Goal: Information Seeking & Learning: Learn about a topic

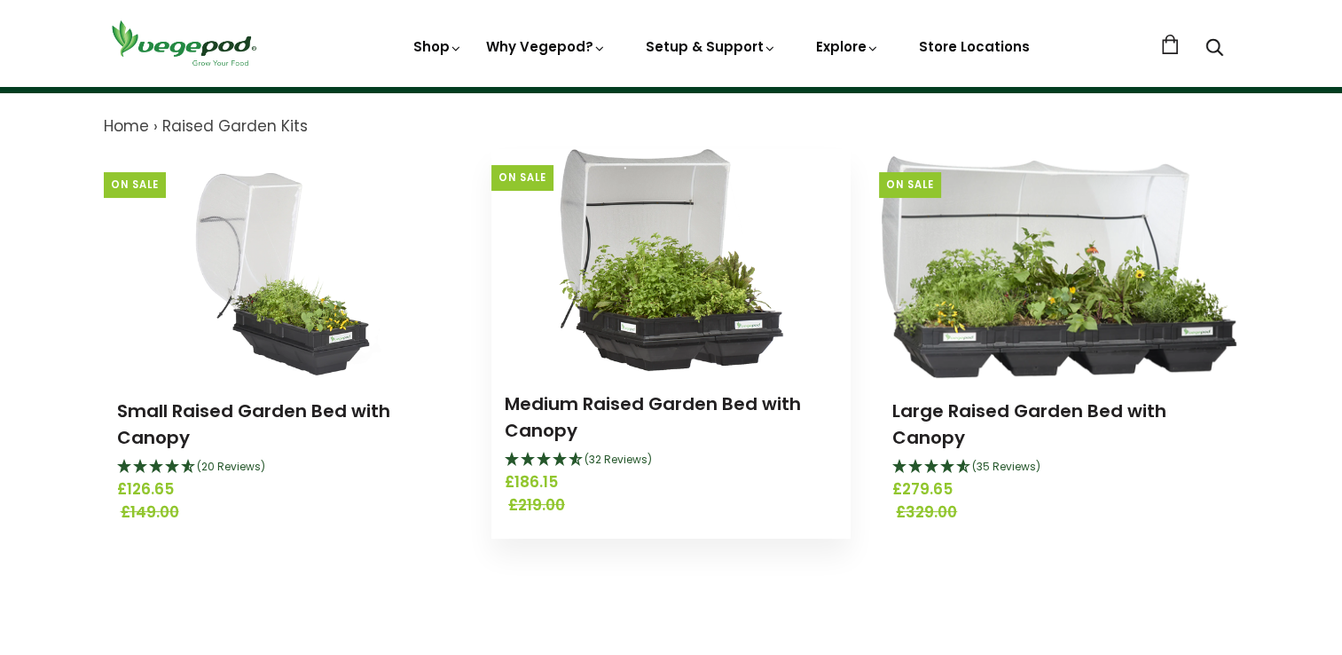
click at [513, 24] on icon "4.66 Stars - 32 Reviews" at bounding box center [561, 459] width 16 height 14
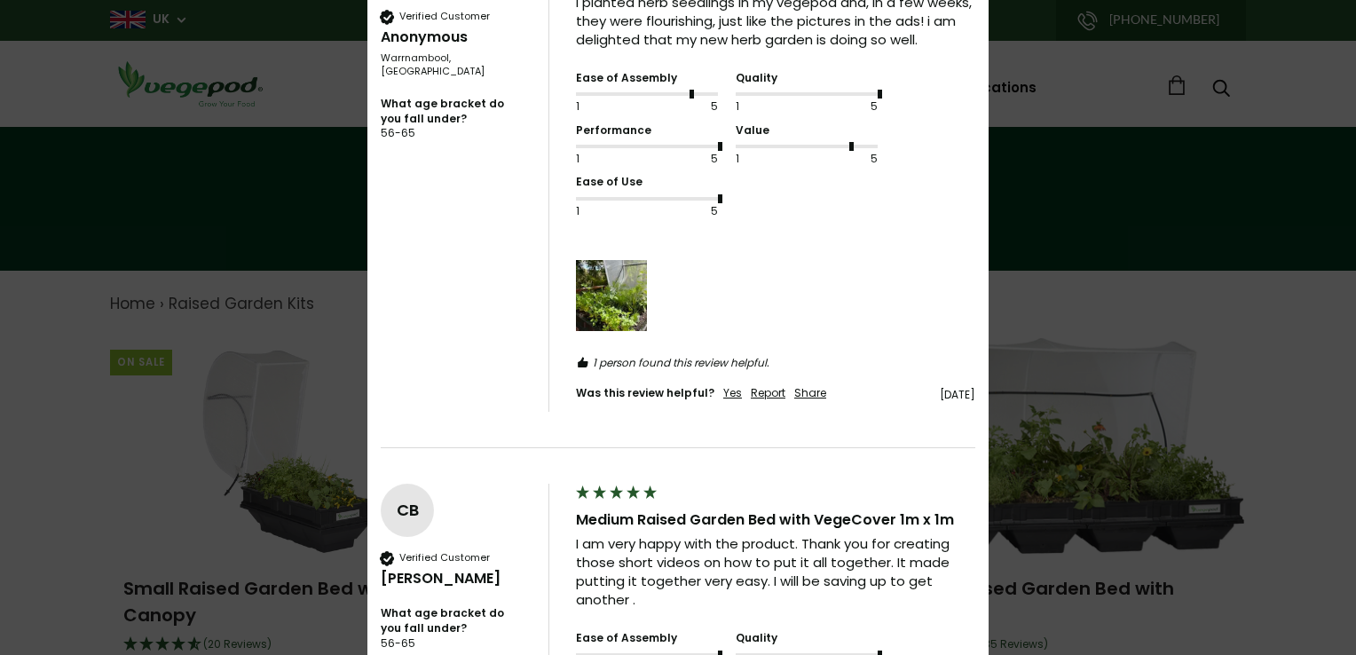
scroll to position [2218, 0]
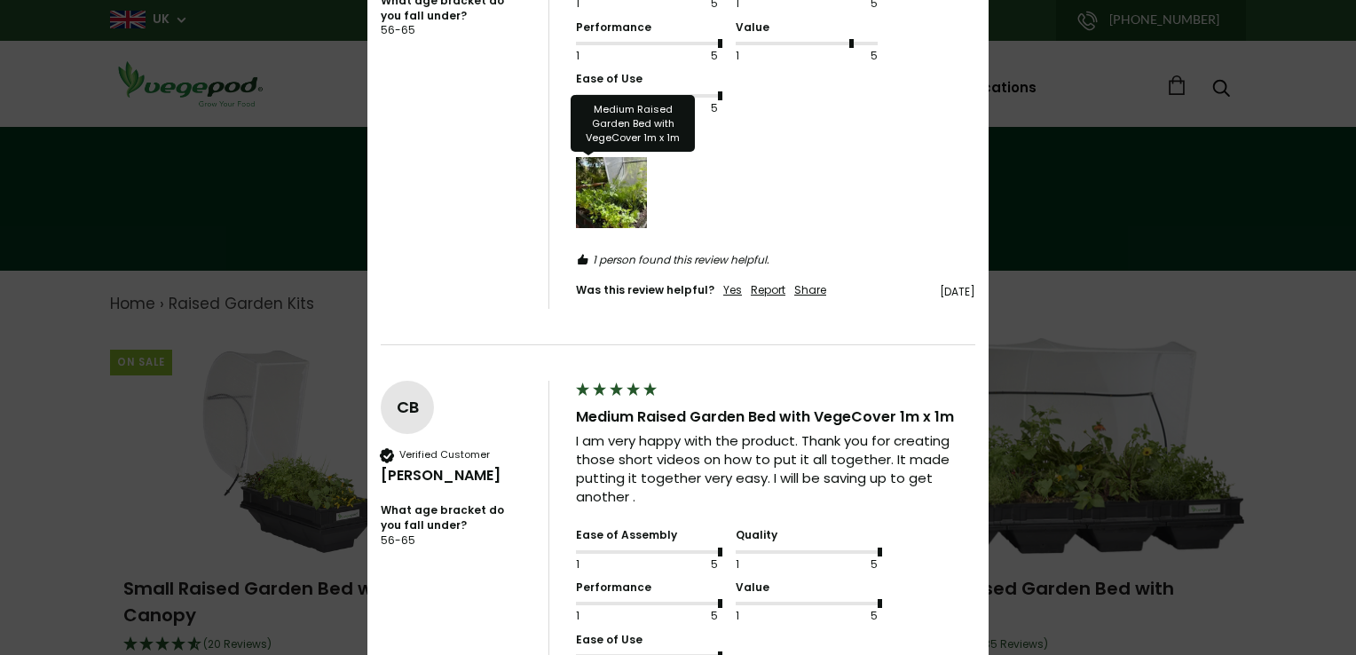
click at [513, 24] on img "Media uploaded by this customer." at bounding box center [611, 192] width 71 height 71
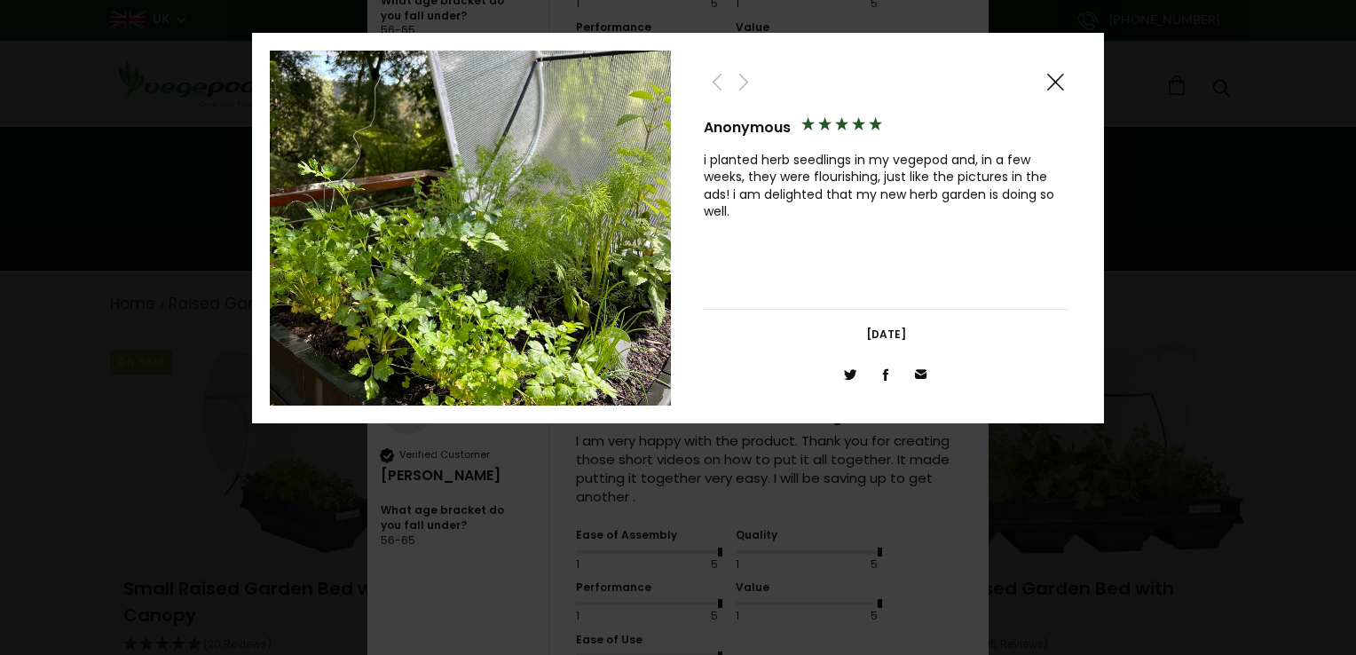
click at [513, 24] on span at bounding box center [1054, 82] width 21 height 22
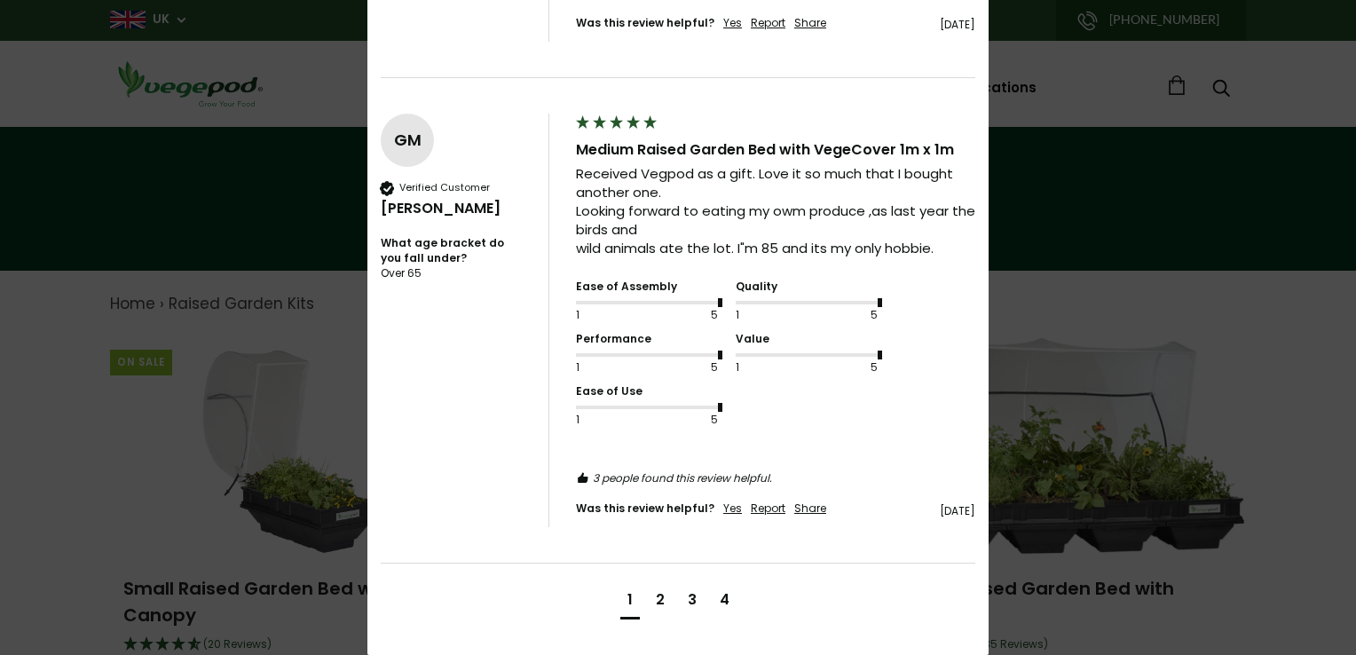
scroll to position [3416, 0]
click at [513, 24] on div "2" at bounding box center [660, 600] width 9 height 20
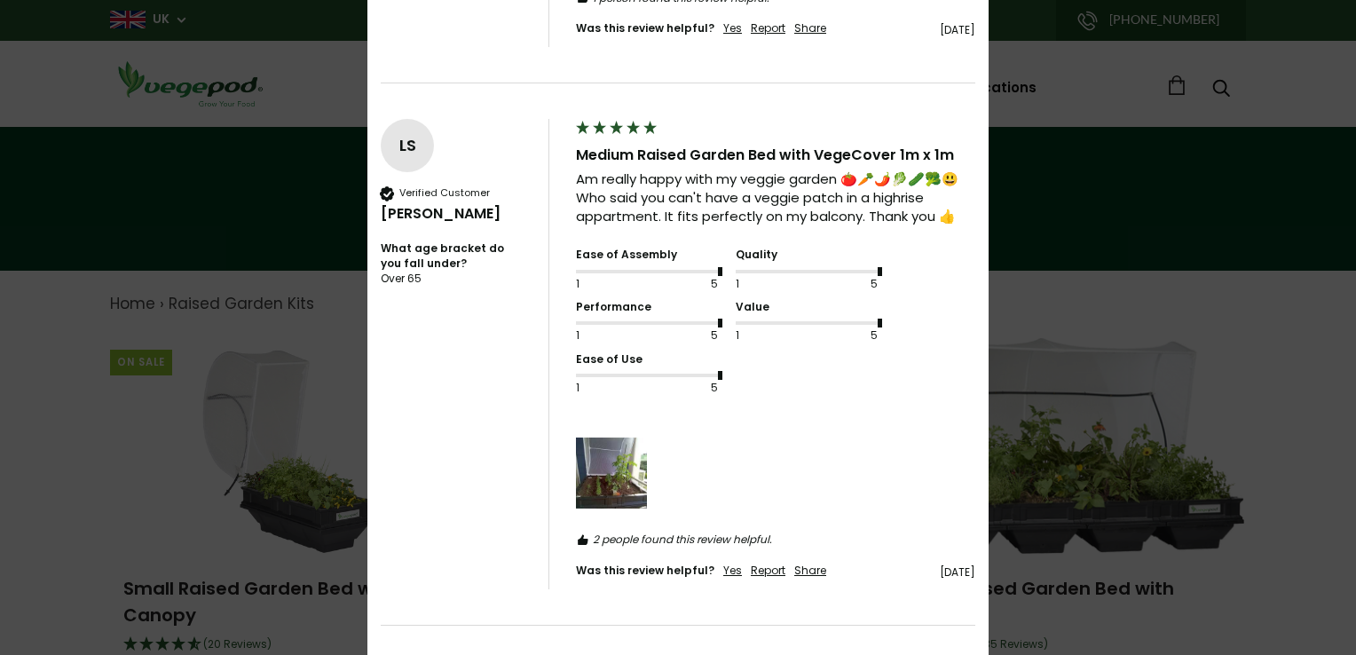
scroll to position [2391, 0]
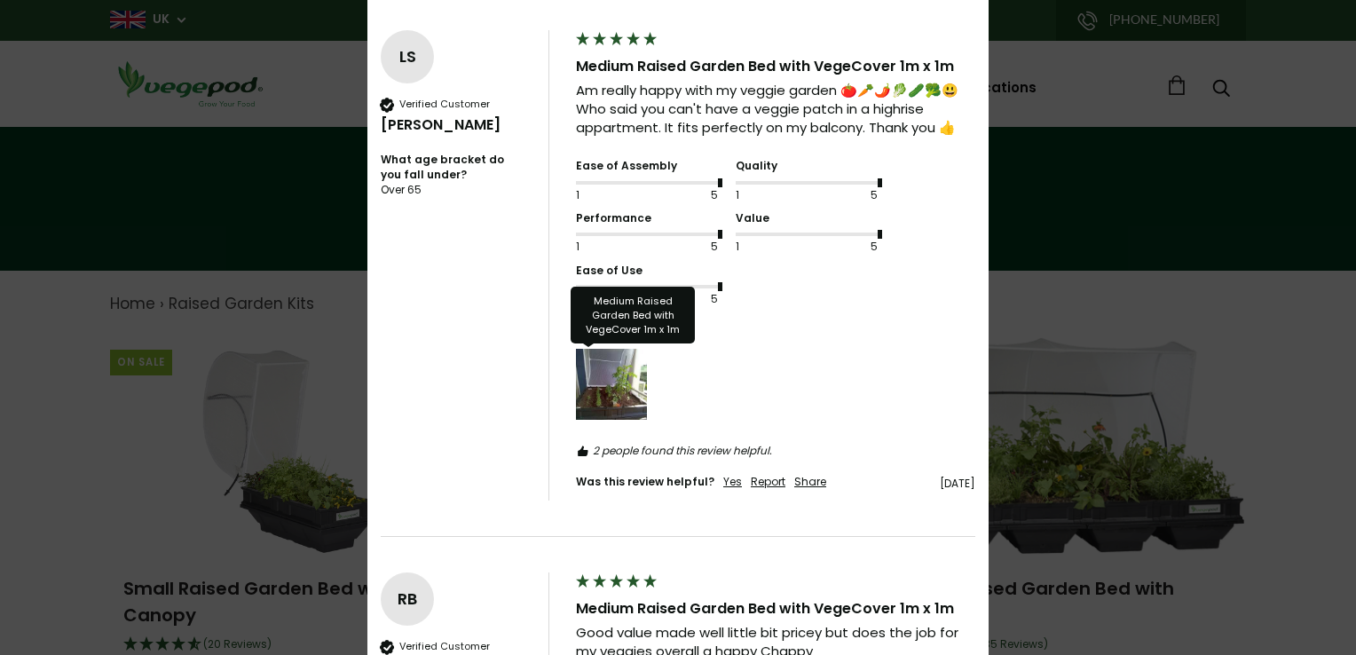
click at [513, 24] on img "Media uploaded by this customer." at bounding box center [611, 384] width 71 height 71
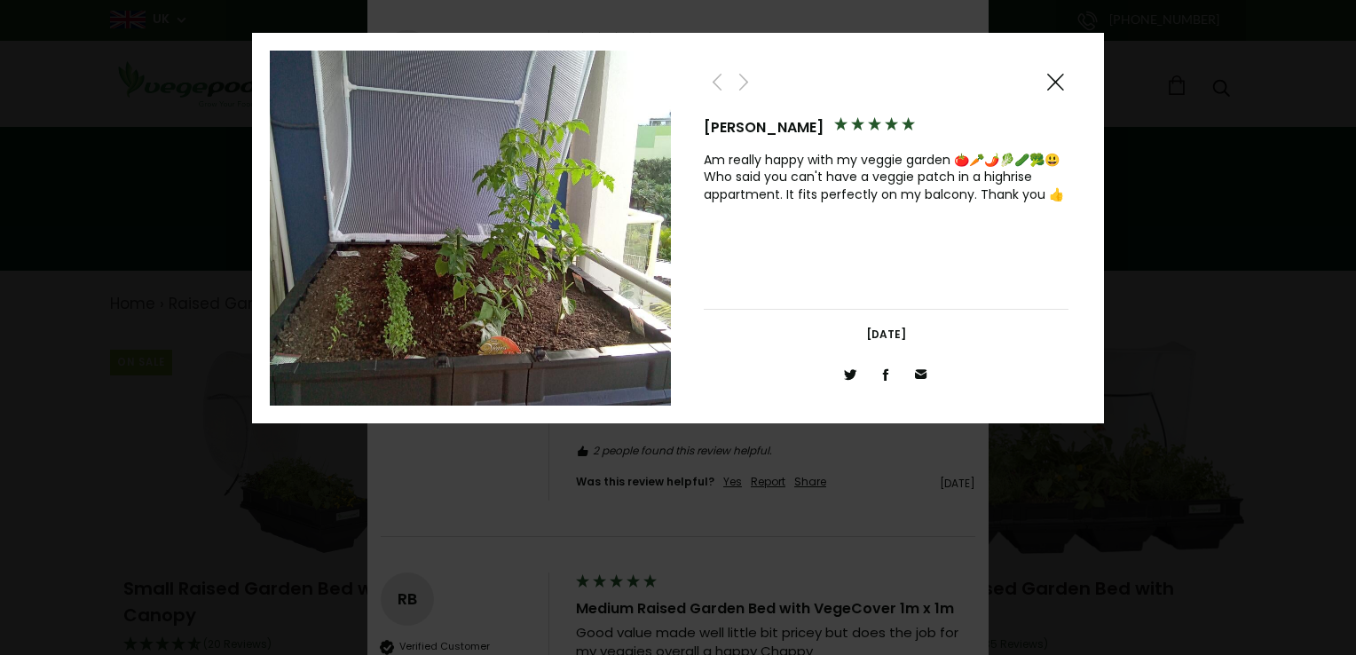
click at [513, 24] on span at bounding box center [1054, 82] width 21 height 22
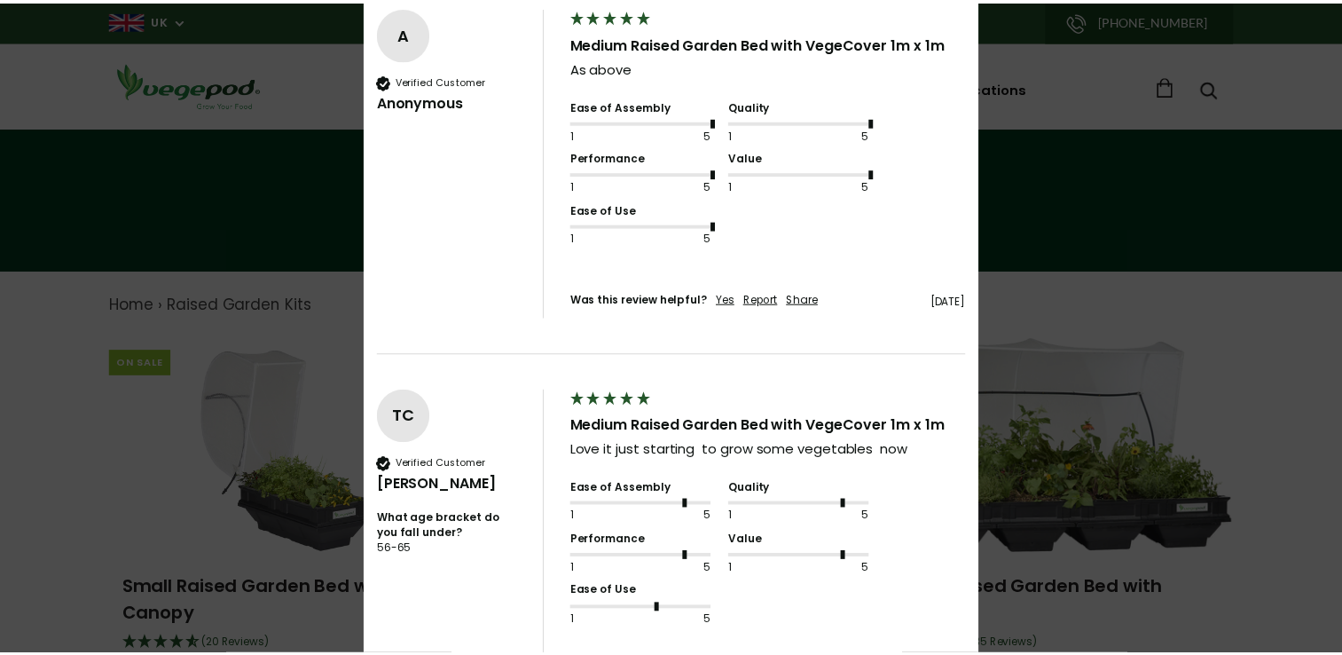
scroll to position [1419, 0]
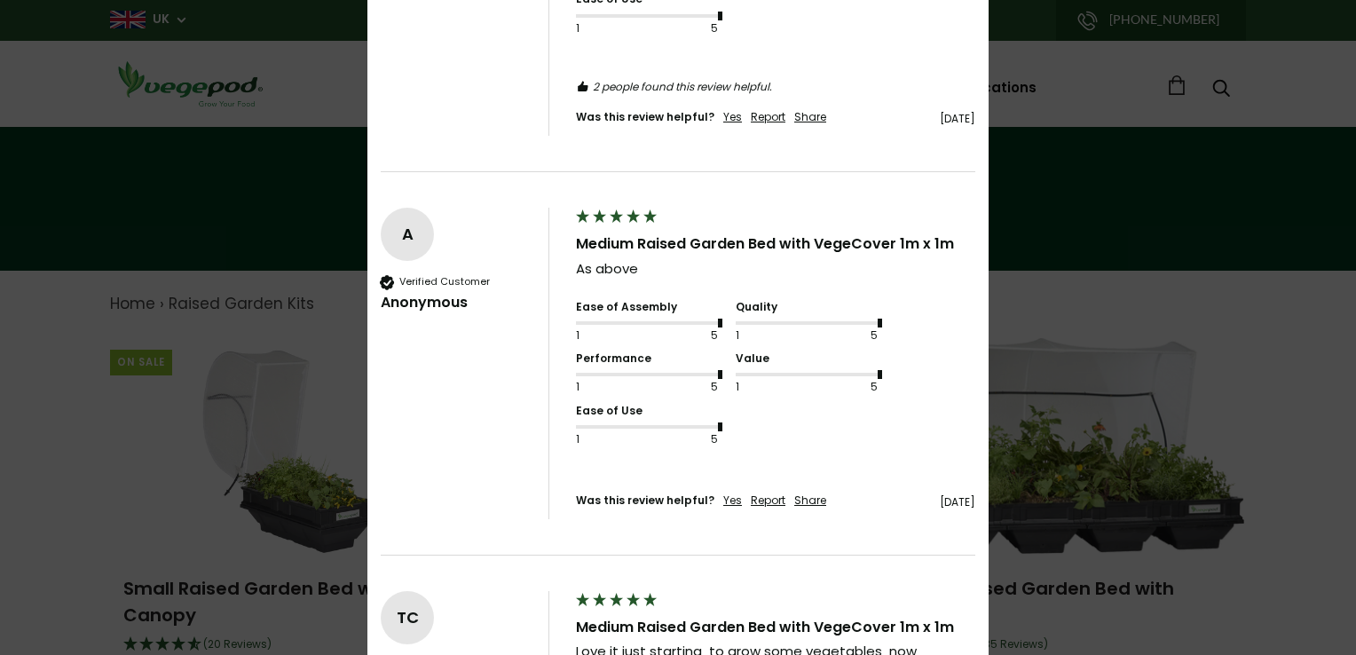
click at [513, 24] on div "× 4.66 Based on 32 reviews Write Review Anonymous Catherine Brady Lynn Scott Ro…" at bounding box center [678, 327] width 1356 height 655
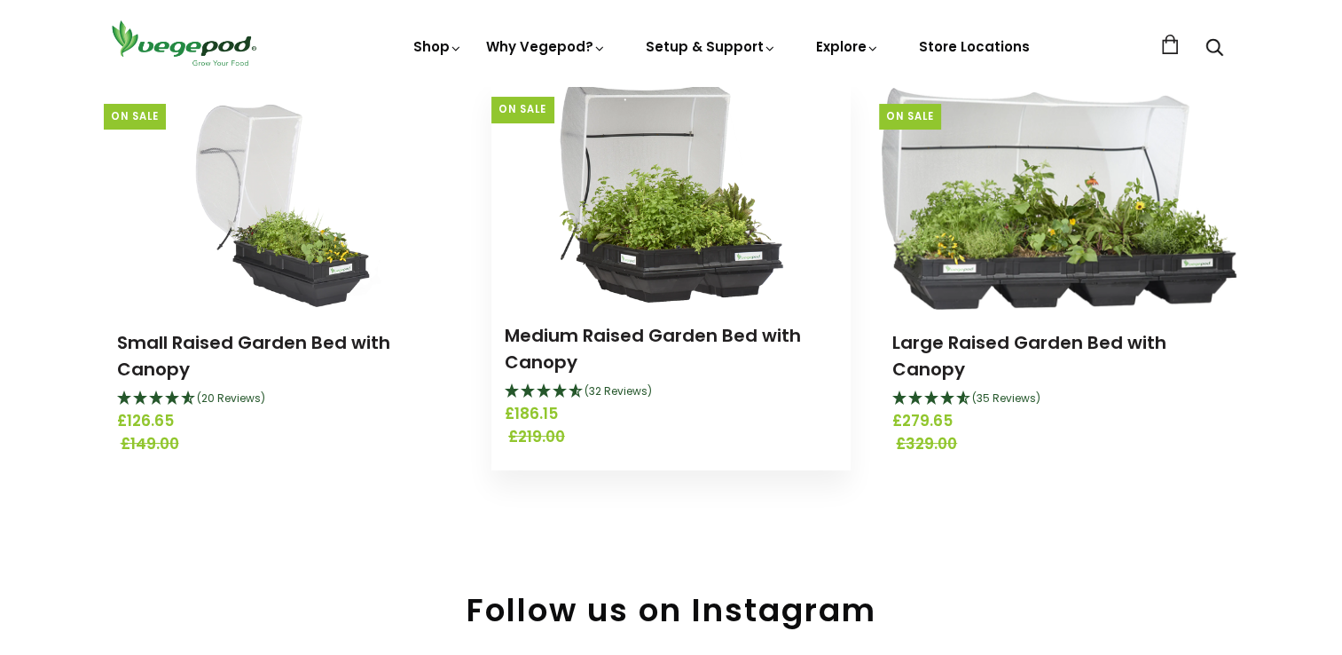
scroll to position [266, 0]
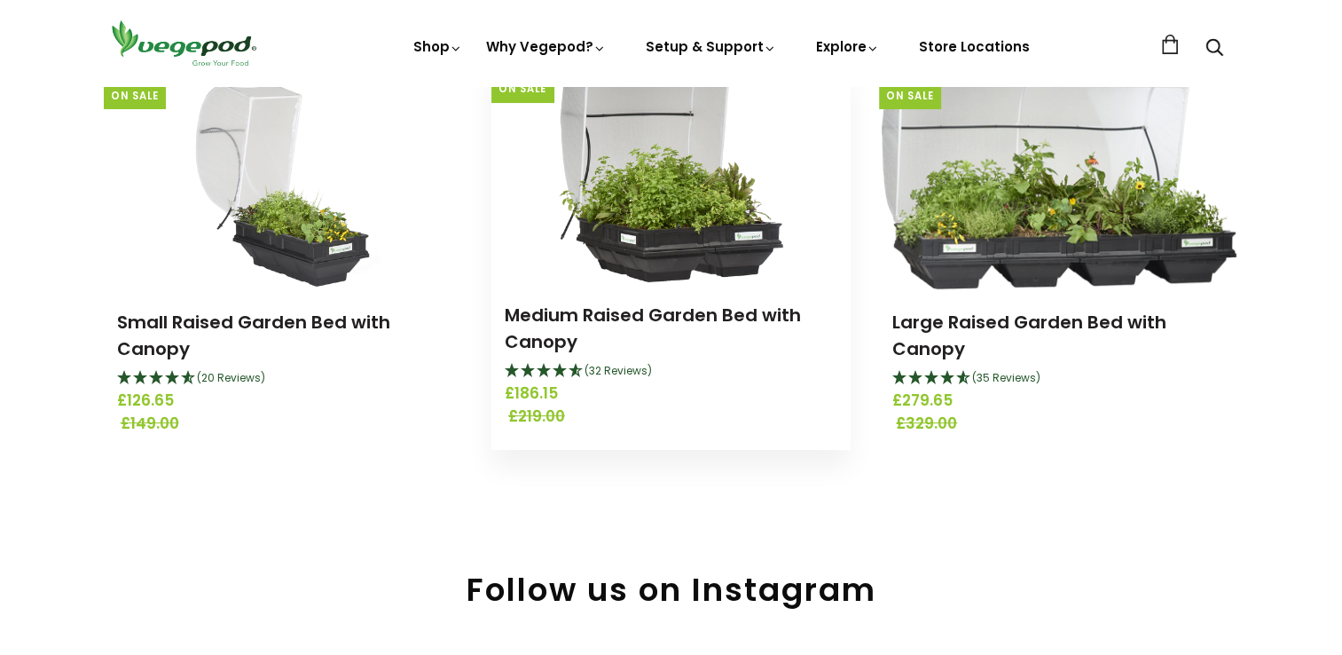
click at [513, 24] on img at bounding box center [671, 171] width 225 height 222
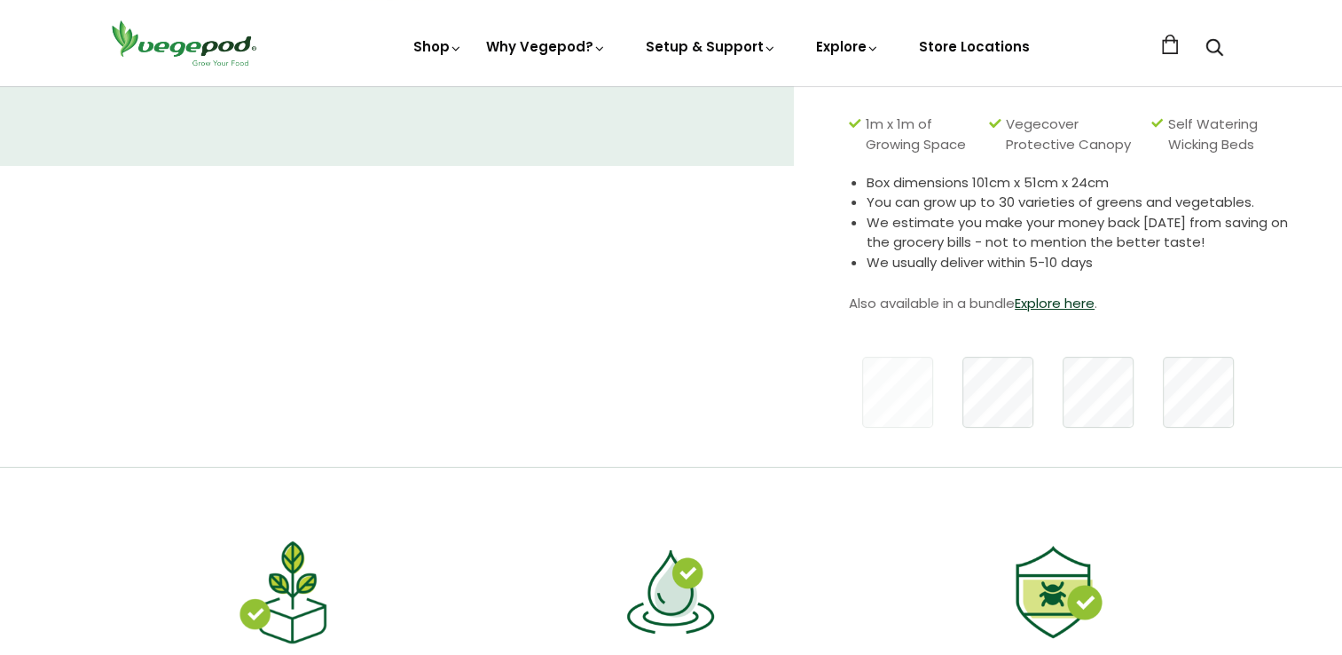
scroll to position [532, 0]
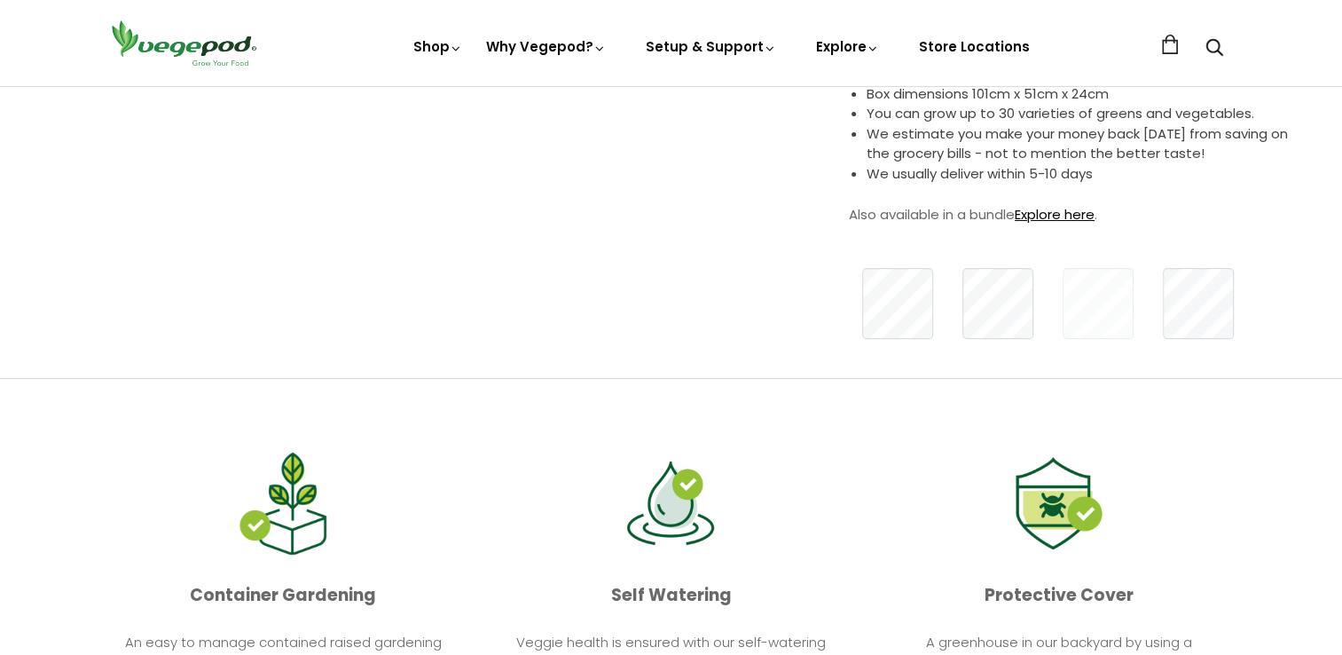
drag, startPoint x: 933, startPoint y: 305, endPoint x: 1068, endPoint y: 215, distance: 162.4
click at [1068, 215] on link "Explore here" at bounding box center [1055, 214] width 80 height 19
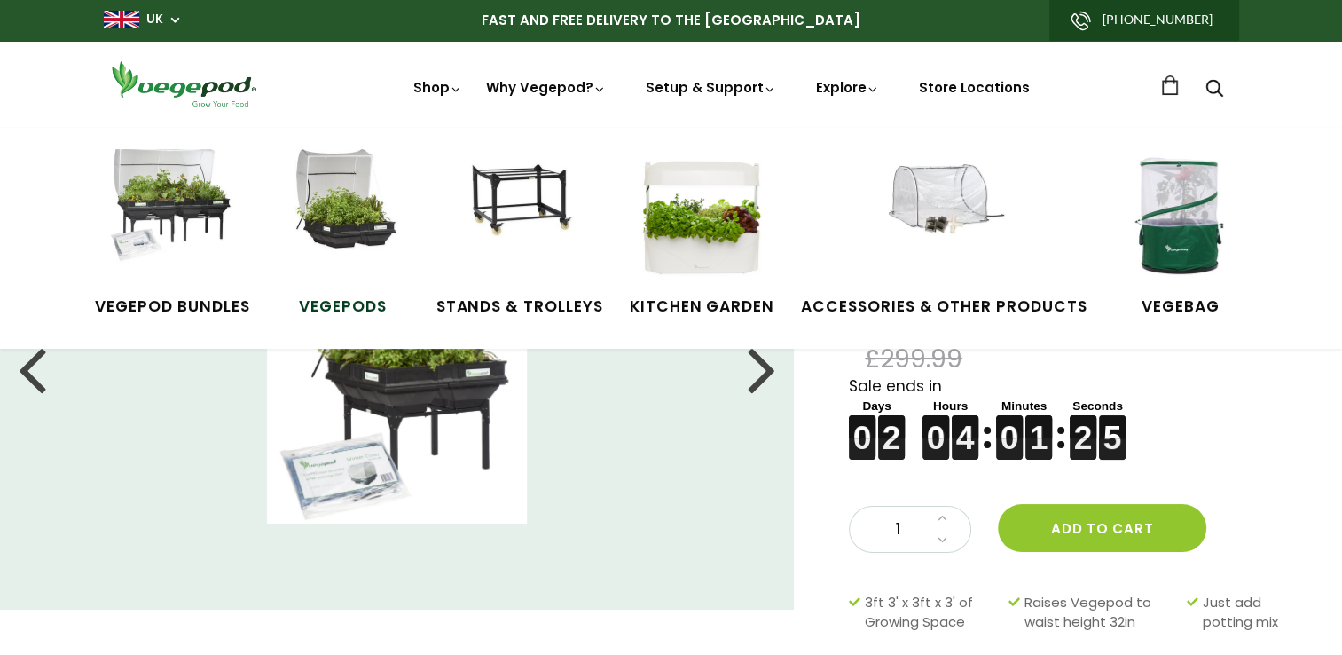
click at [354, 220] on img at bounding box center [343, 215] width 133 height 133
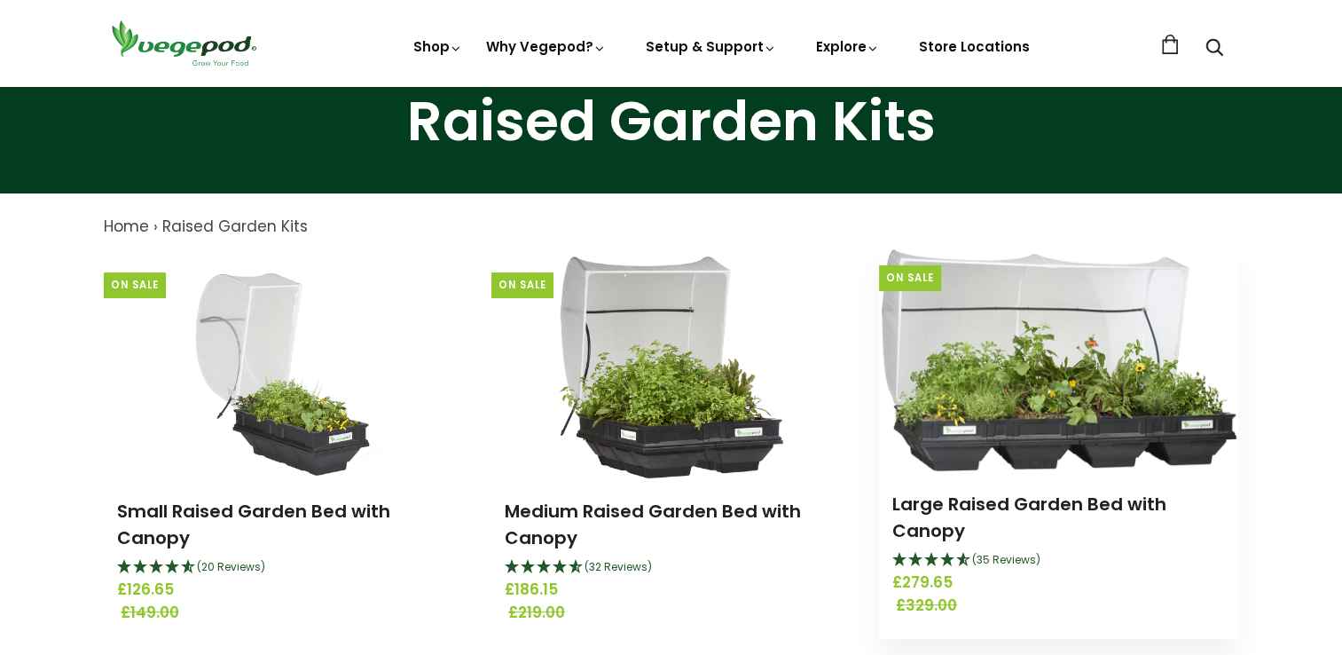
scroll to position [177, 0]
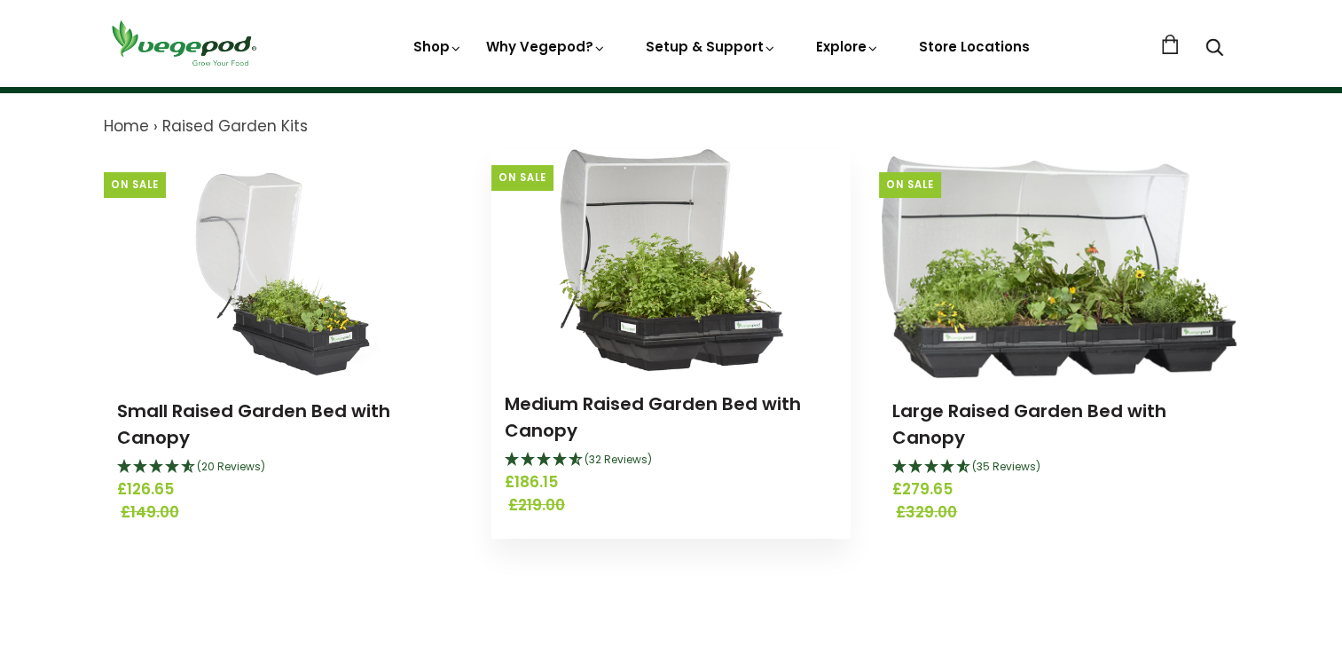
click at [689, 316] on img at bounding box center [671, 260] width 225 height 222
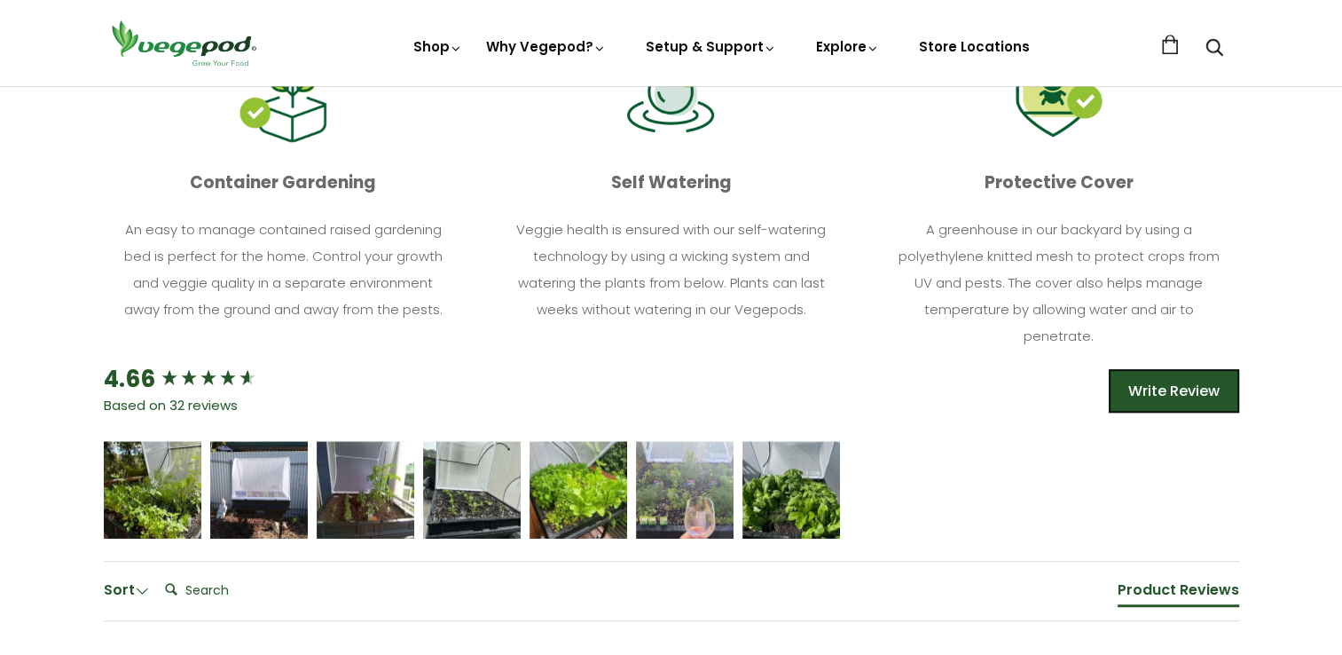
scroll to position [976, 0]
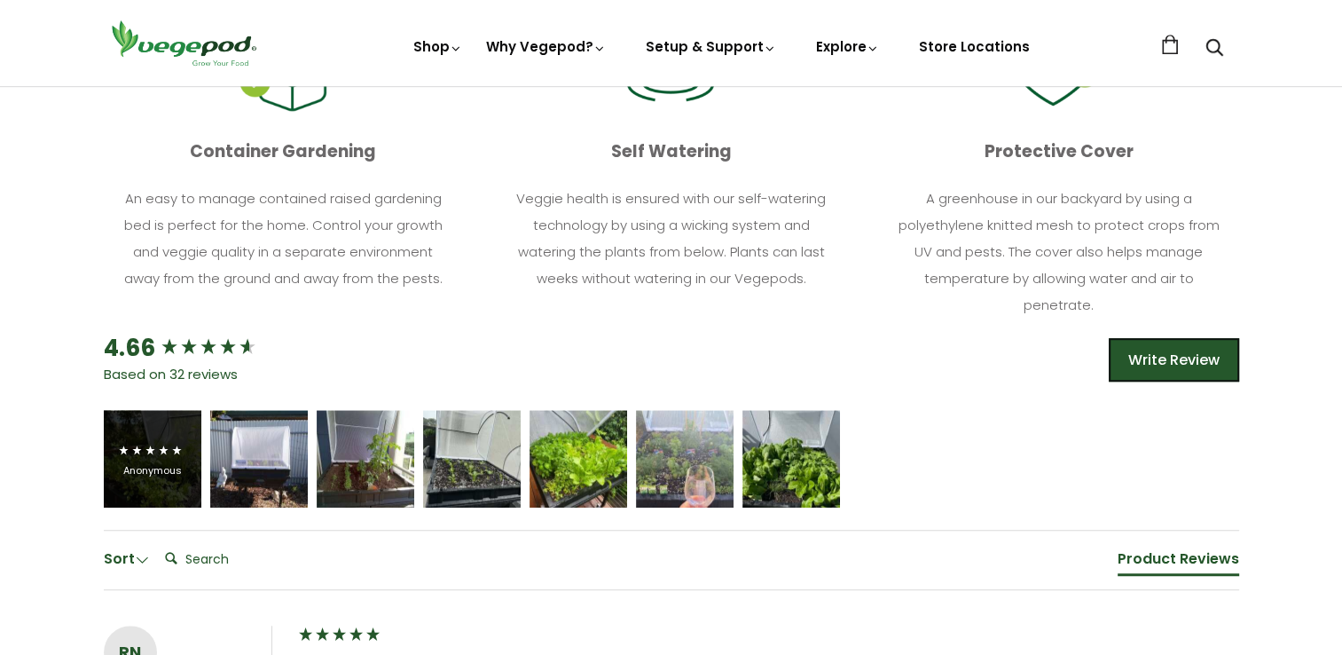
click at [145, 474] on div "Anonymous" at bounding box center [152, 470] width 71 height 13
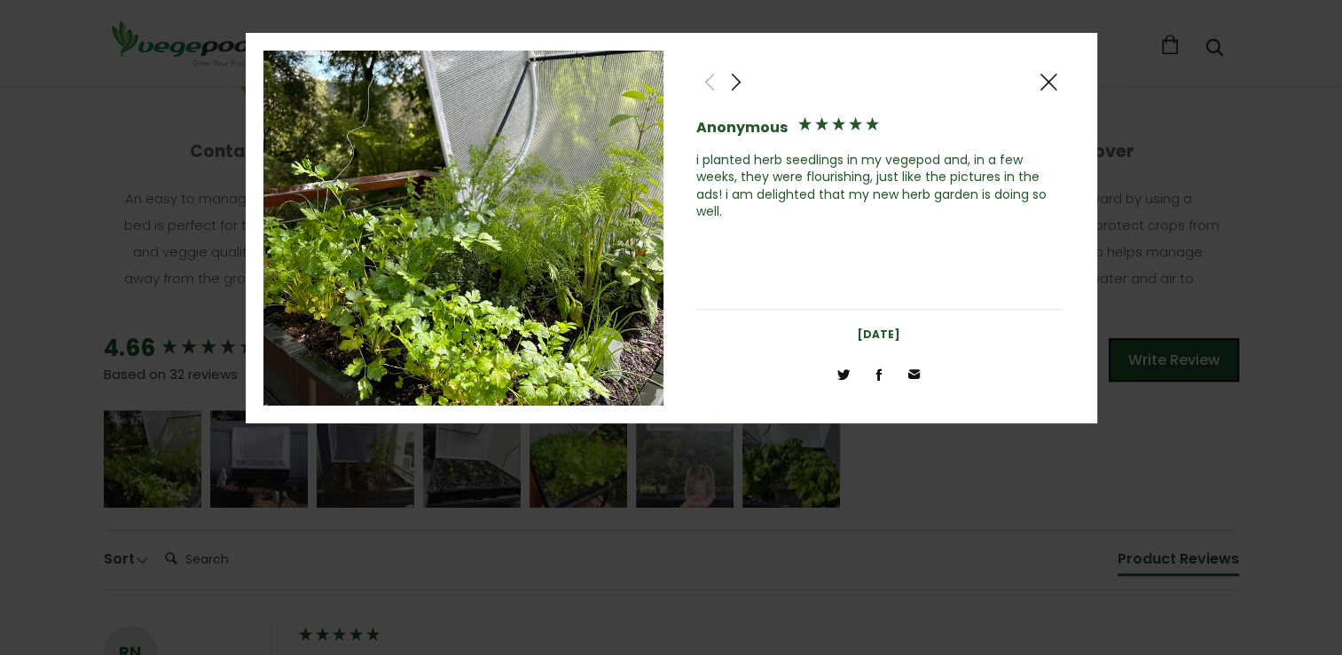
click at [1042, 86] on span at bounding box center [1048, 82] width 21 height 22
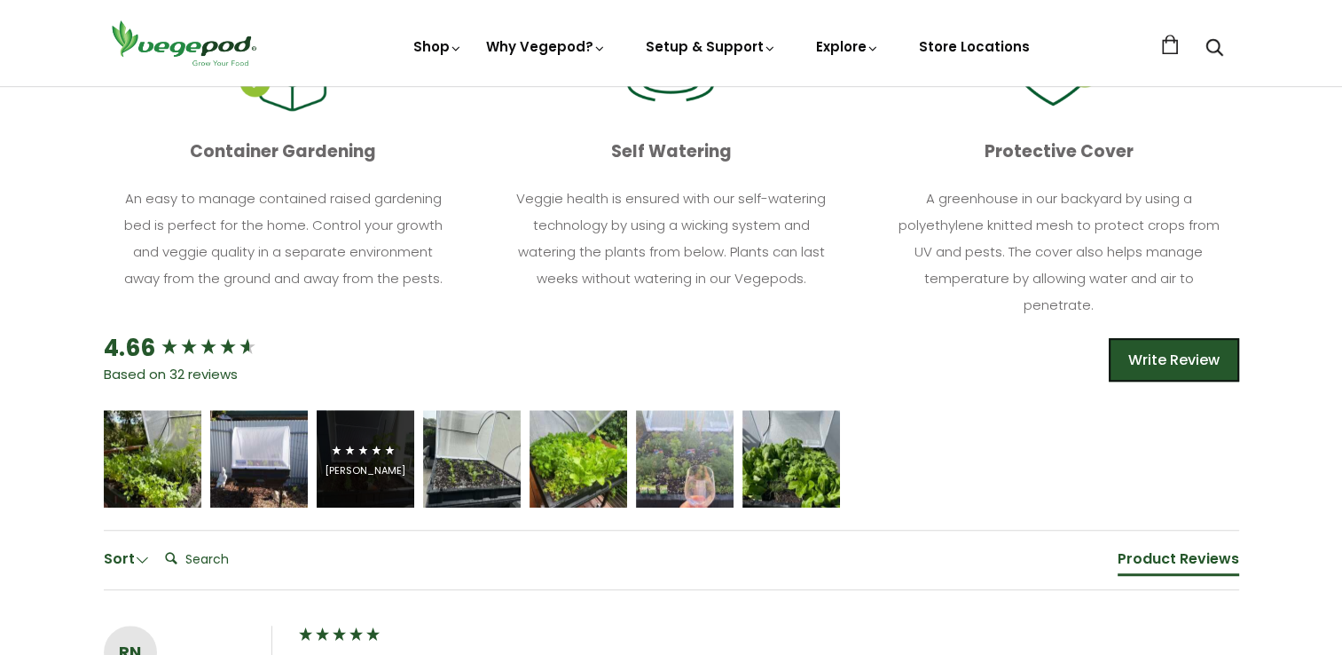
click at [352, 466] on div "Lynn Scott" at bounding box center [365, 470] width 81 height 13
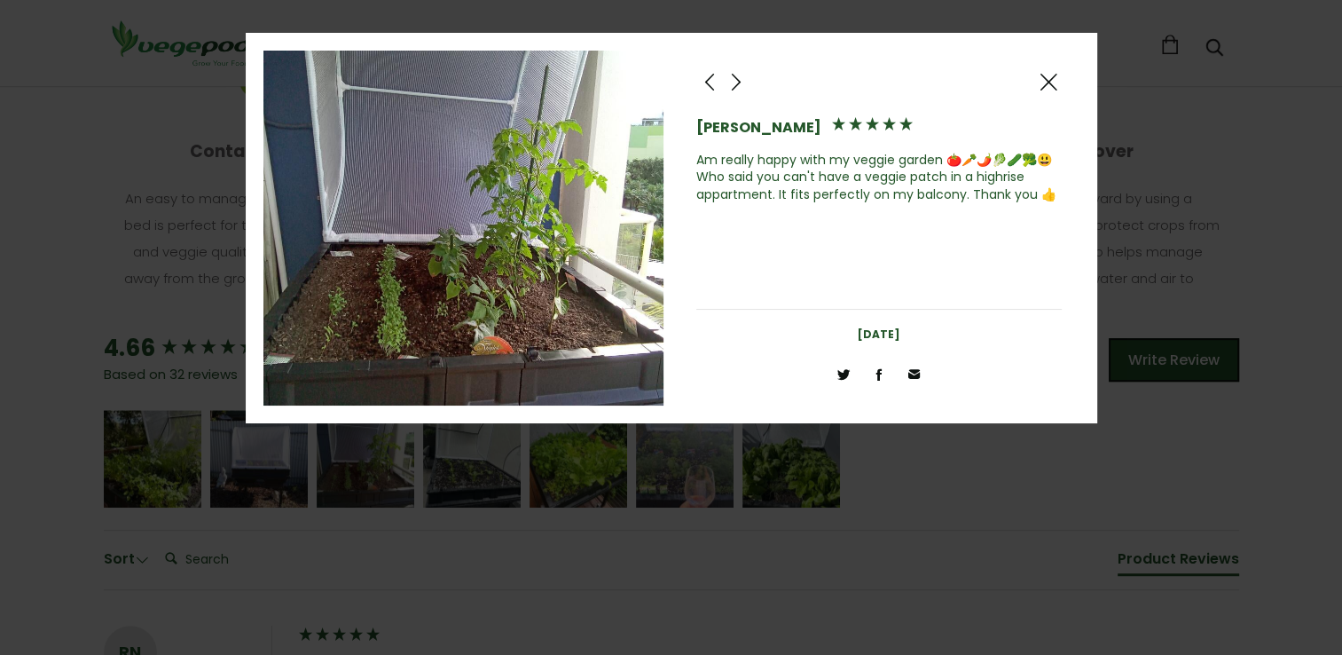
click at [451, 468] on div at bounding box center [671, 327] width 1342 height 655
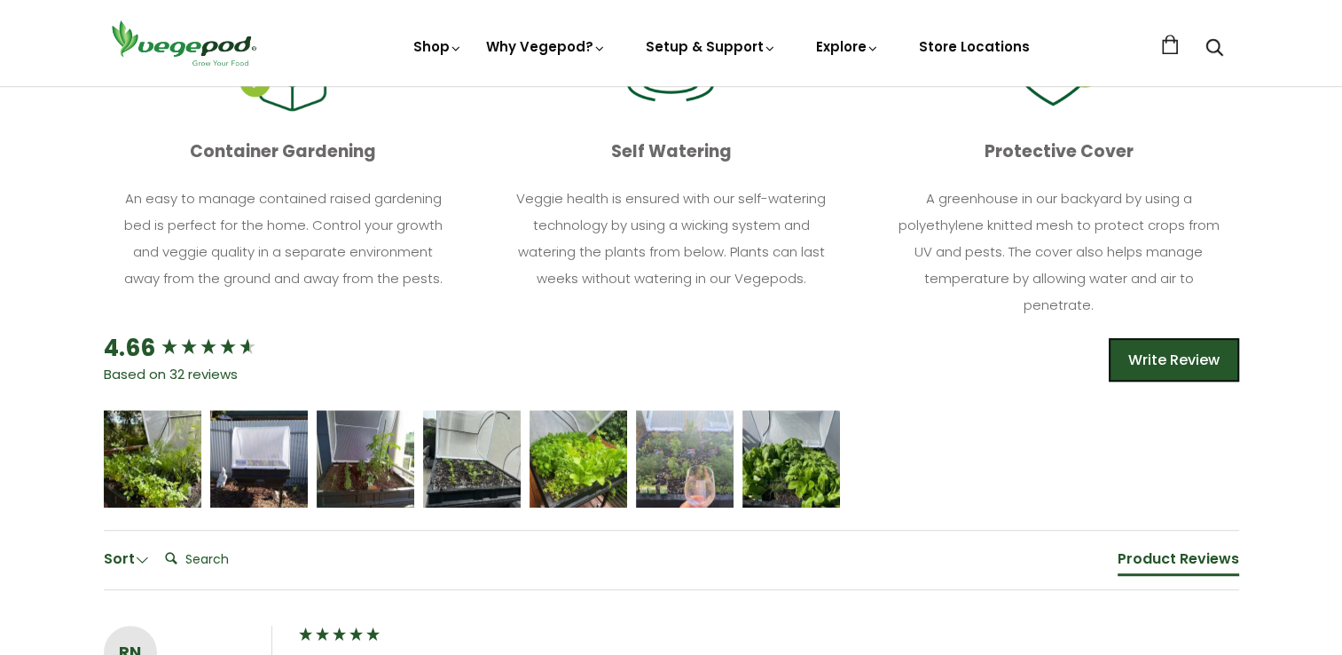
click at [451, 468] on div "Robert Burnie" at bounding box center [472, 469] width 73 height 12
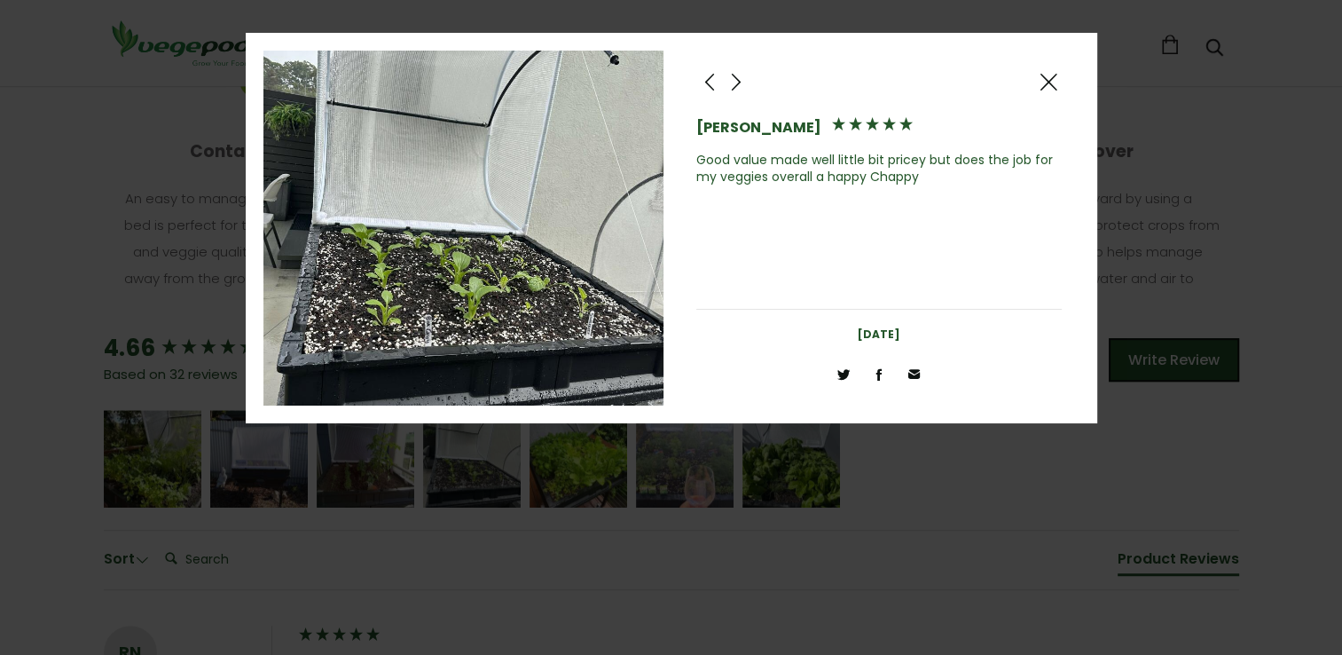
click at [575, 476] on div at bounding box center [671, 327] width 1342 height 655
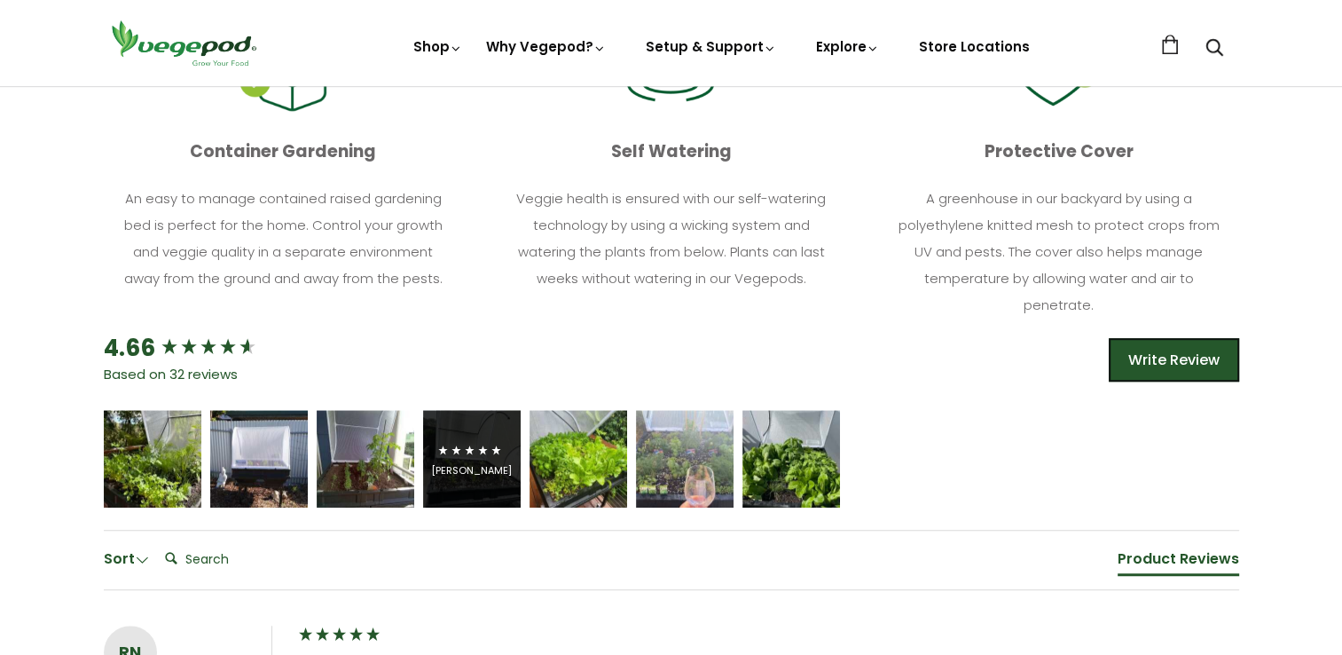
click at [492, 449] on icon "5 star rating" at bounding box center [497, 450] width 12 height 12
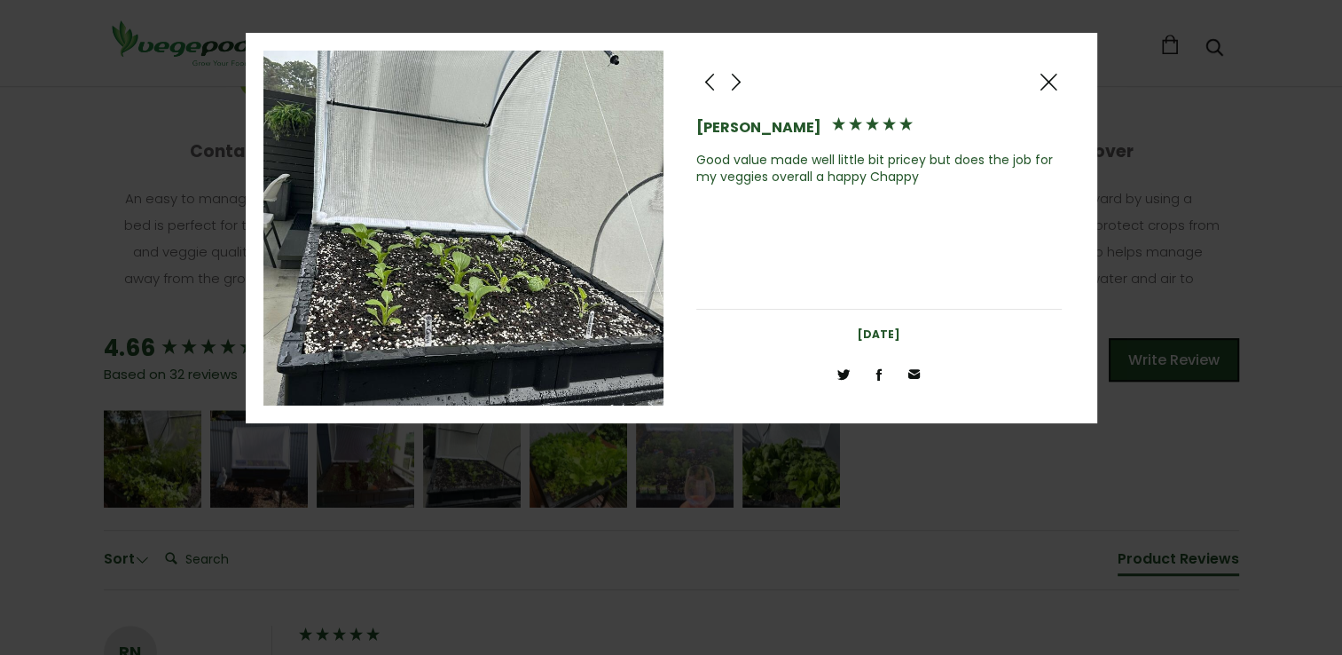
click at [703, 507] on div at bounding box center [671, 327] width 1342 height 655
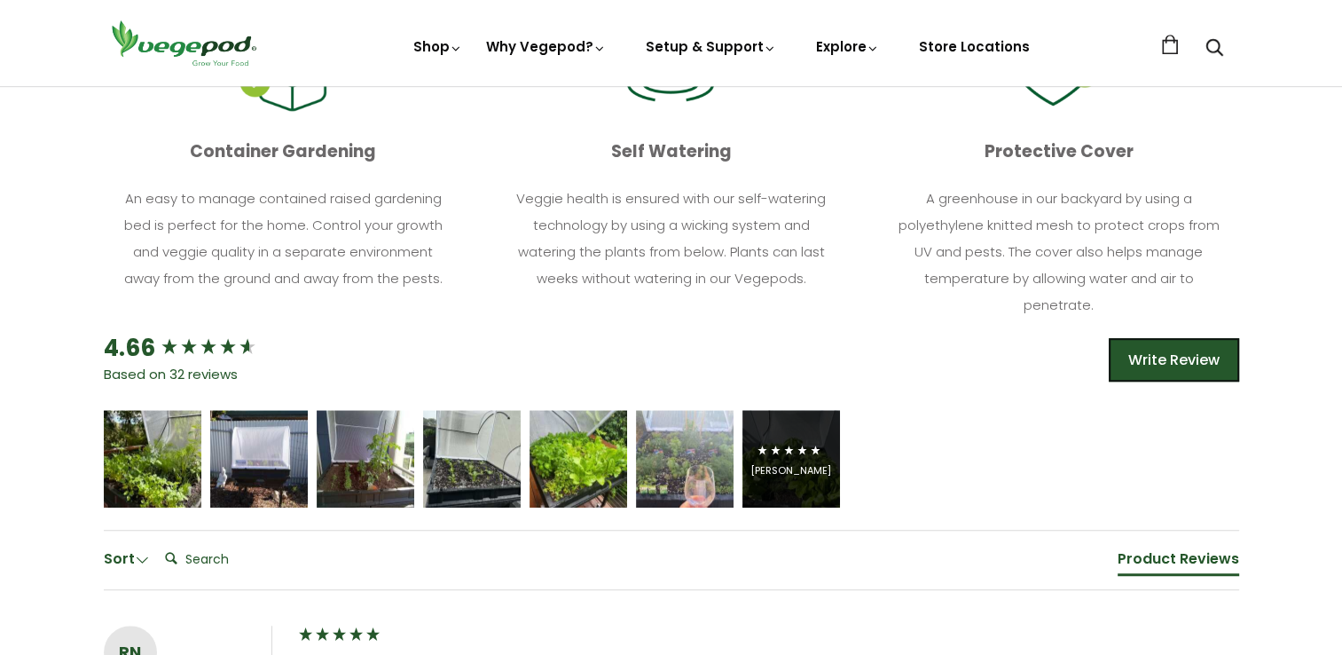
click at [786, 455] on icon "5 star rating" at bounding box center [789, 450] width 12 height 12
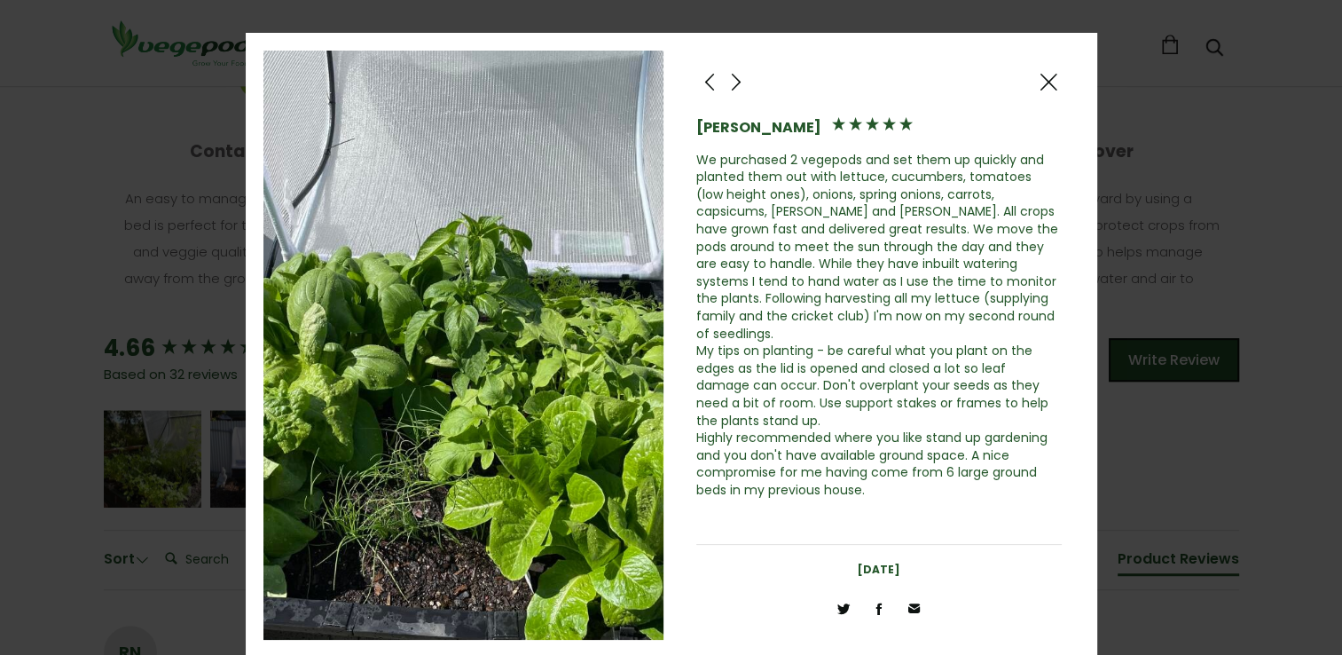
click at [1054, 75] on span at bounding box center [1048, 82] width 21 height 22
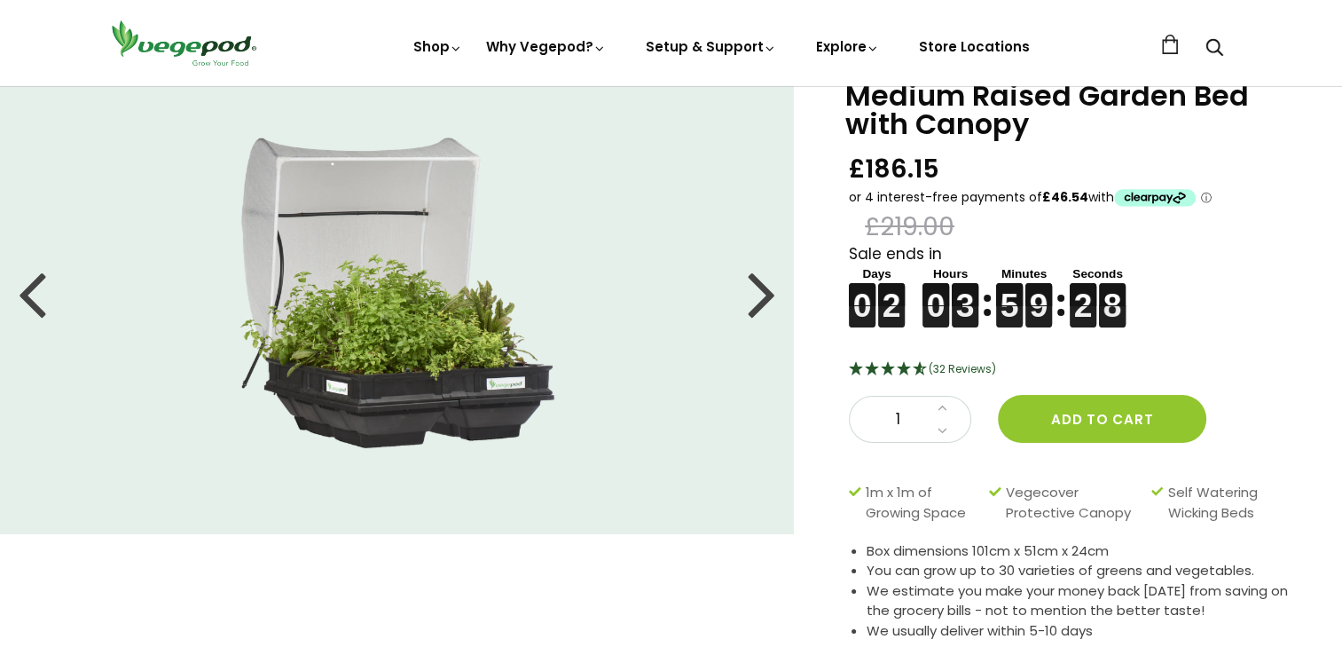
scroll to position [0, 0]
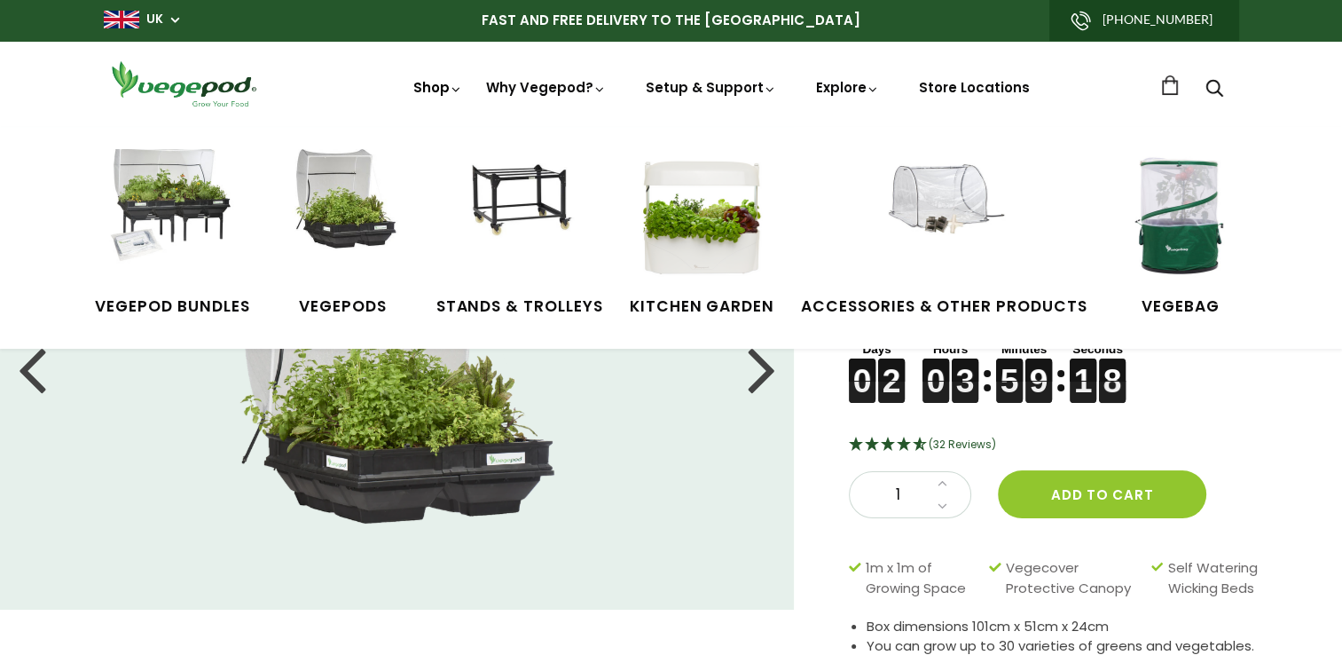
click at [435, 90] on link "Shop" at bounding box center [438, 112] width 50 height 68
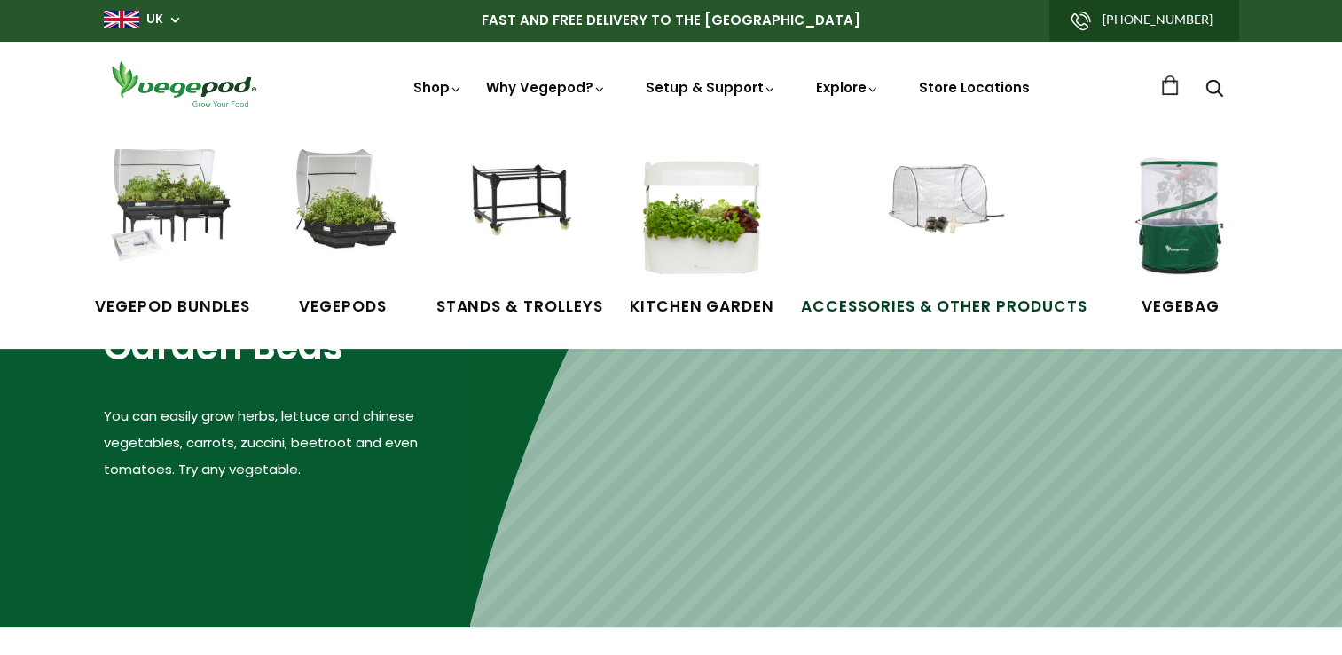
click at [939, 218] on img at bounding box center [943, 215] width 133 height 133
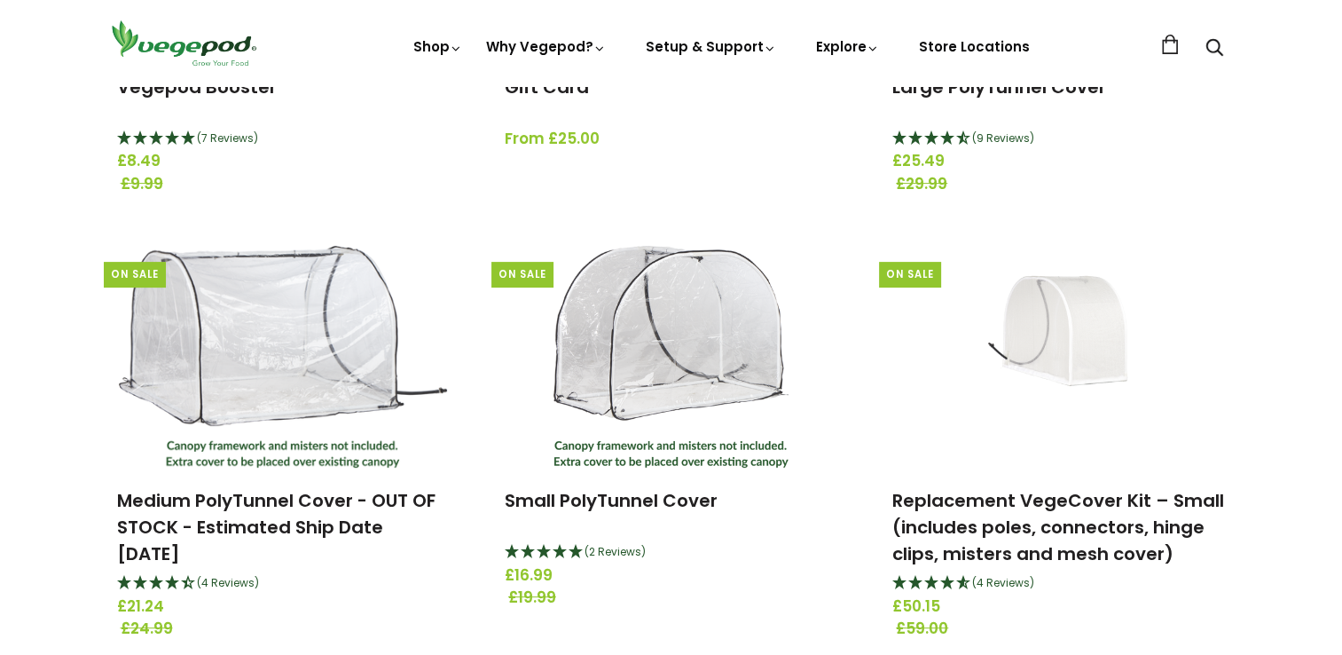
scroll to position [532, 0]
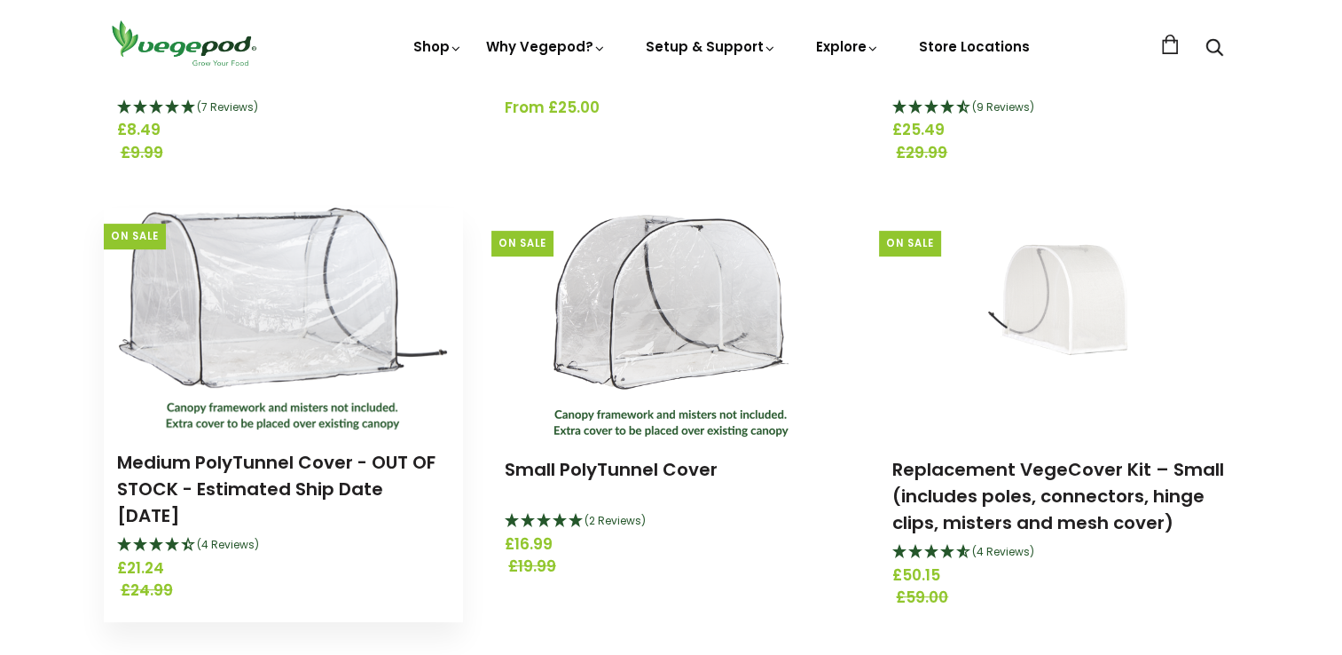
click at [263, 300] on img at bounding box center [283, 319] width 328 height 222
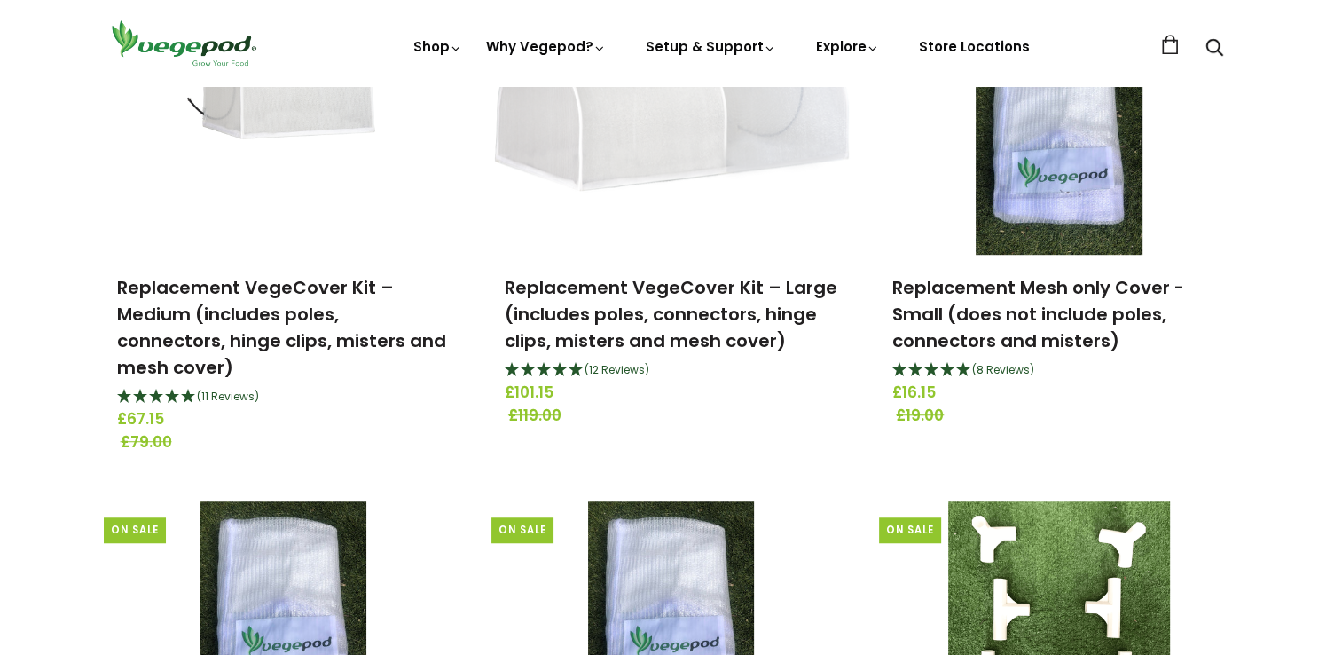
scroll to position [1153, 0]
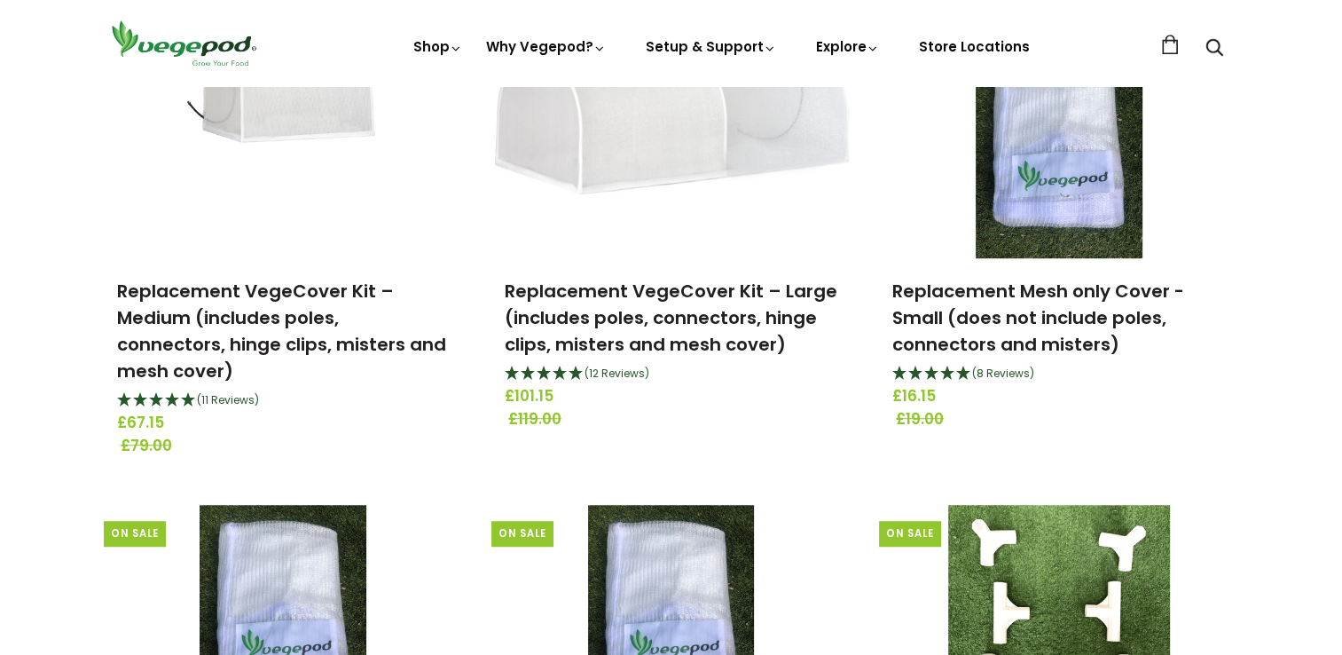
click at [231, 396] on span "(11 Reviews)" at bounding box center [228, 399] width 62 height 15
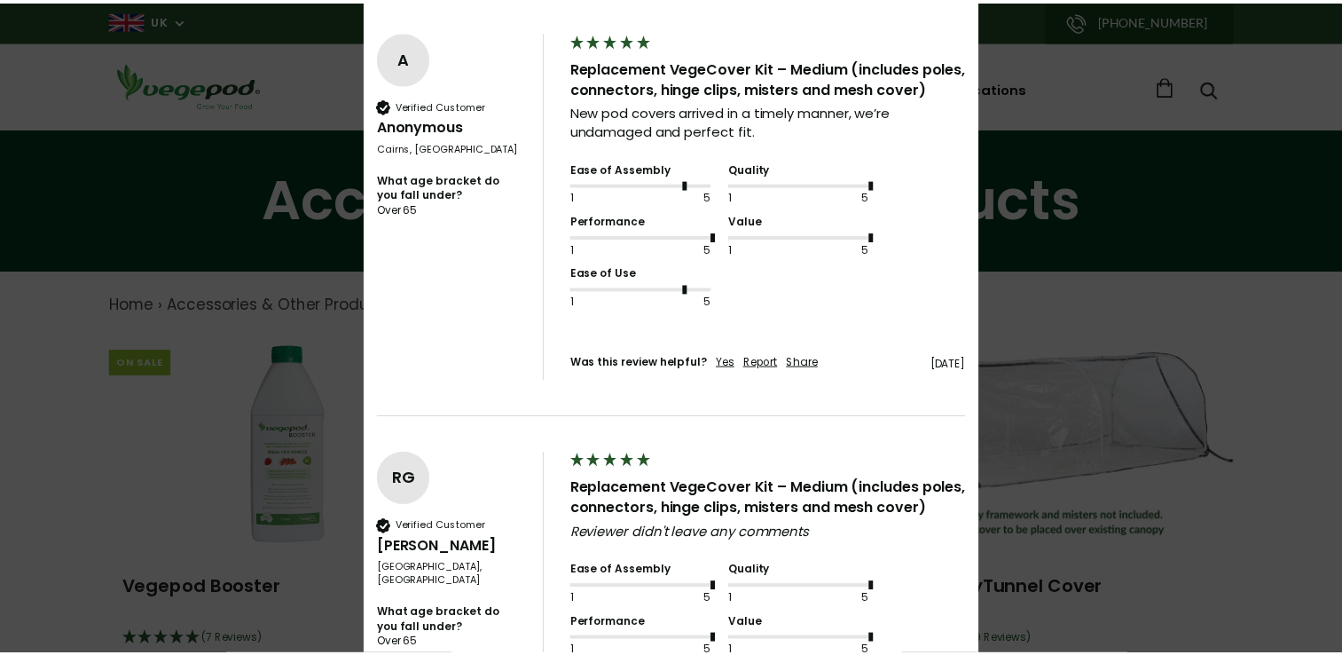
scroll to position [1331, 0]
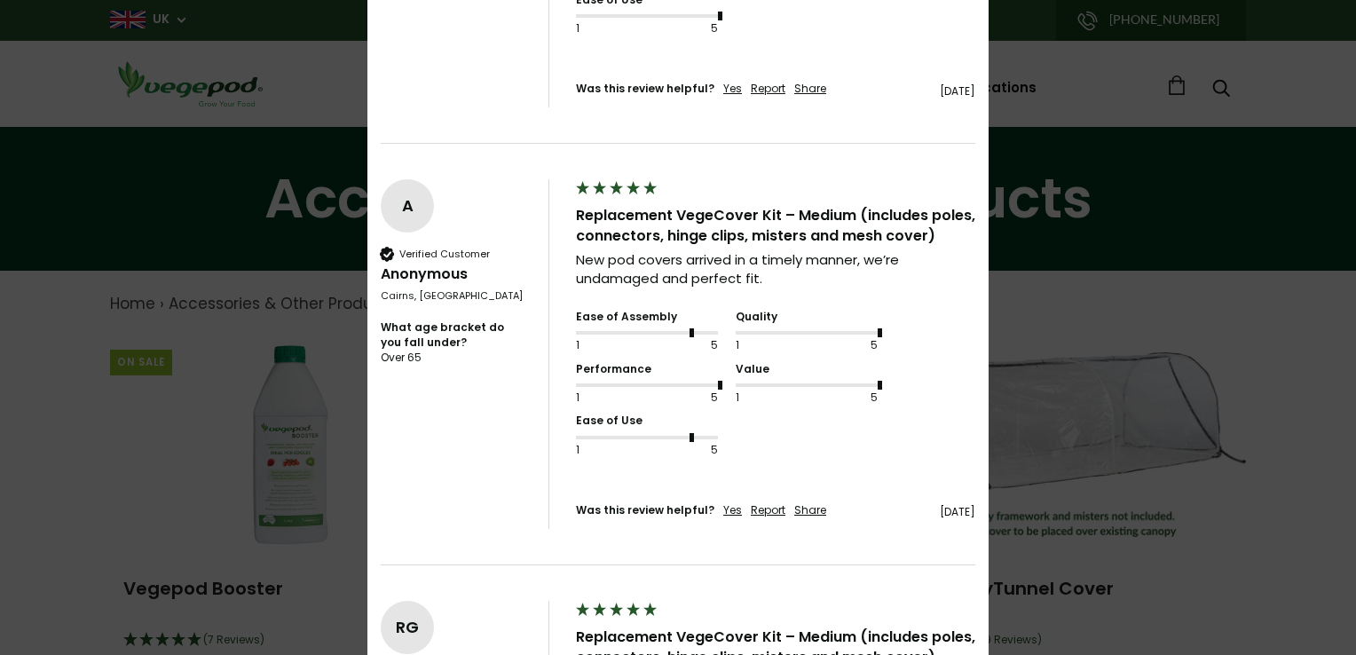
click at [1171, 187] on div "× 5.00 Based on 11 reviews Write Review Karen Harris Sort Clear Filters Order B…" at bounding box center [678, 327] width 1356 height 655
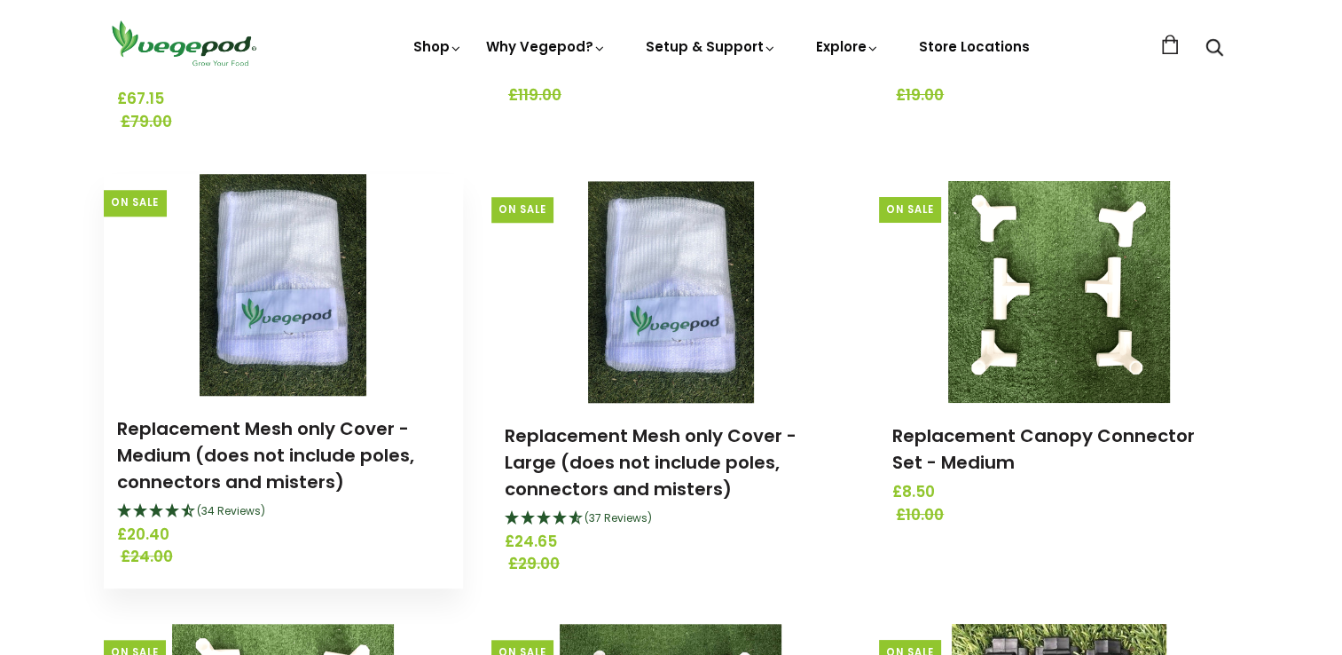
scroll to position [1508, 0]
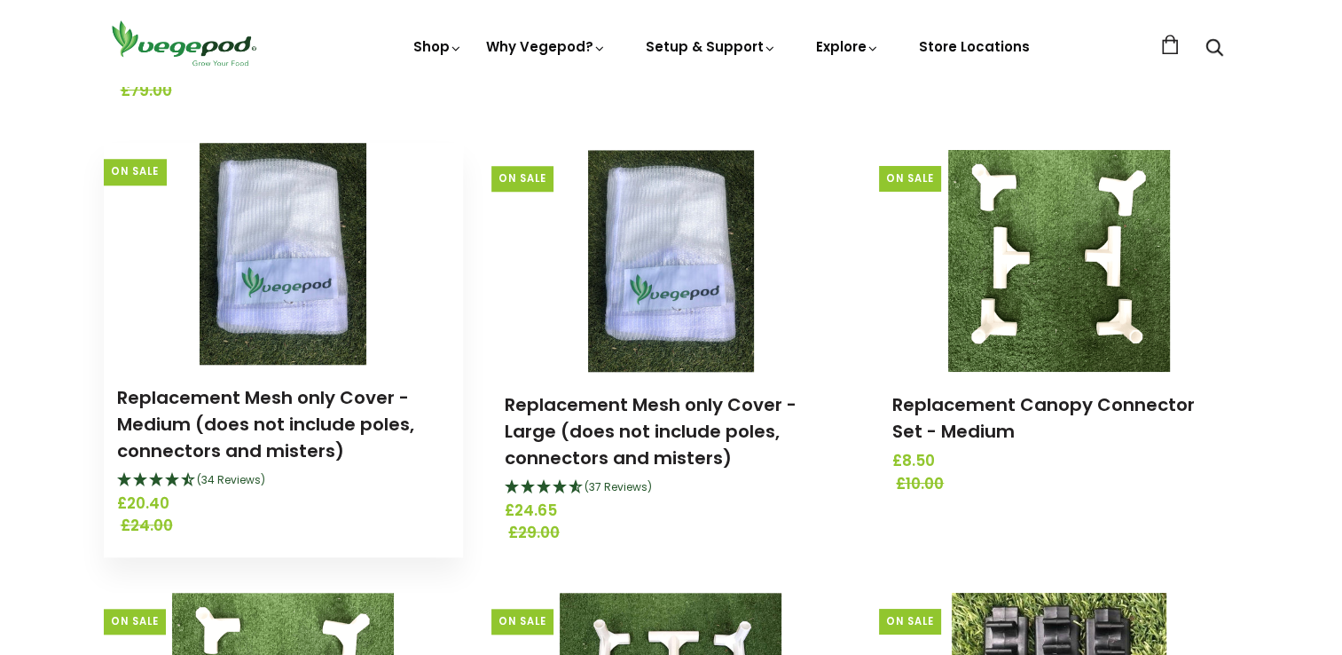
click at [239, 487] on span "(34 Reviews)" at bounding box center [231, 479] width 68 height 15
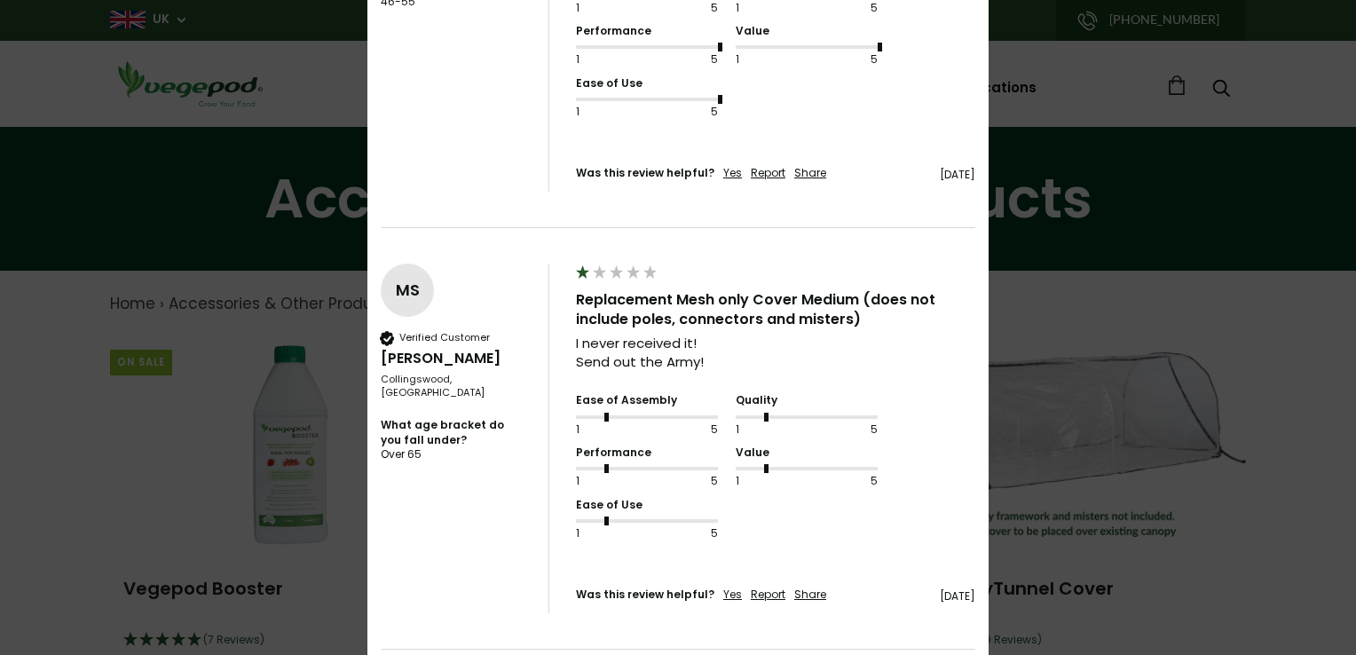
scroll to position [2912, 0]
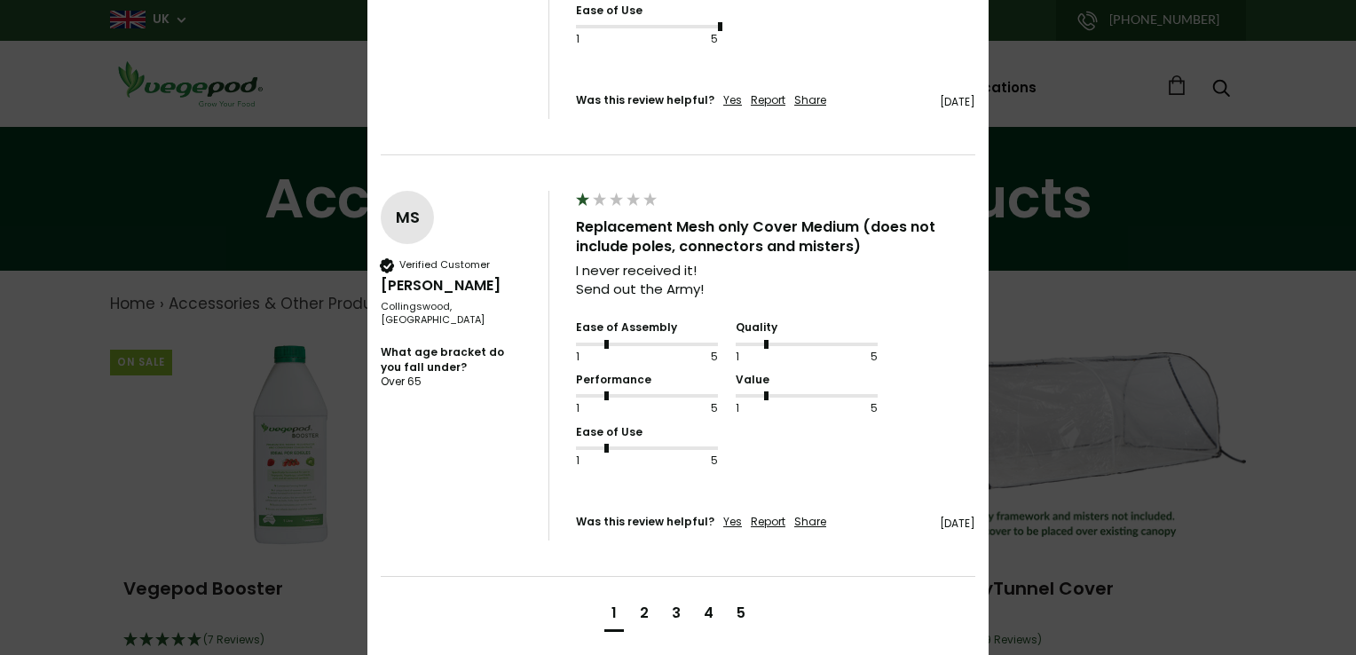
click at [640, 603] on div "2" at bounding box center [644, 613] width 9 height 20
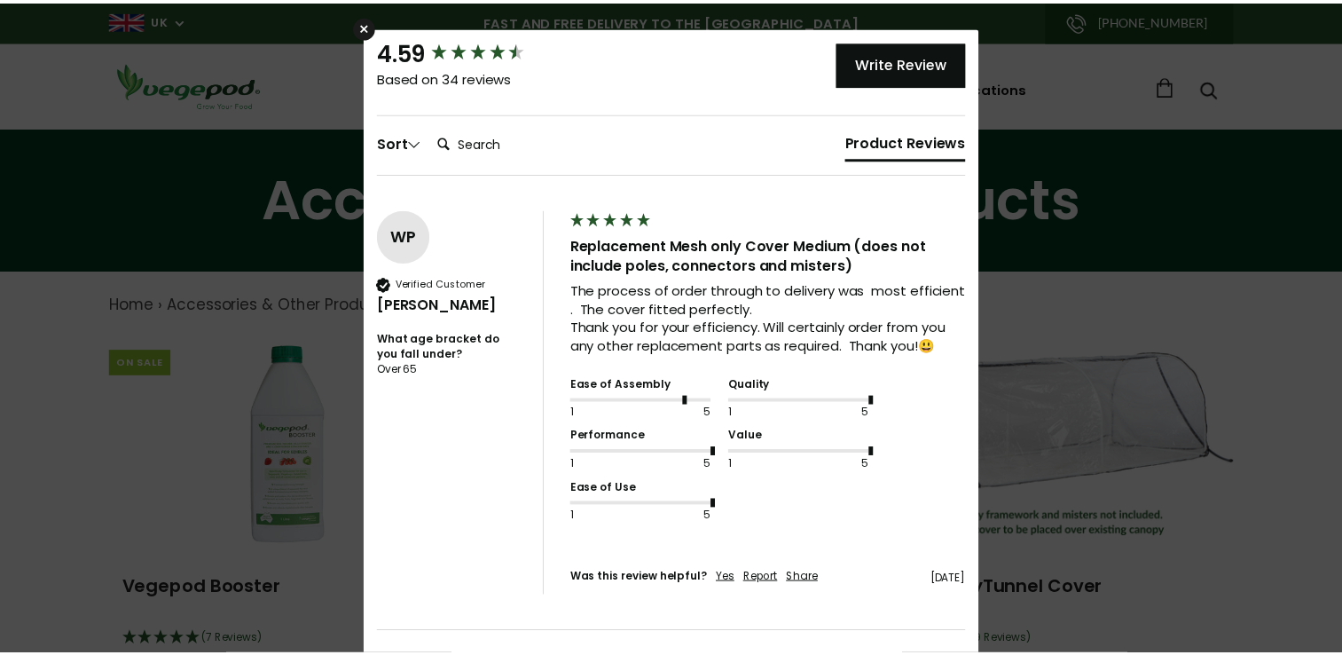
scroll to position [0, 0]
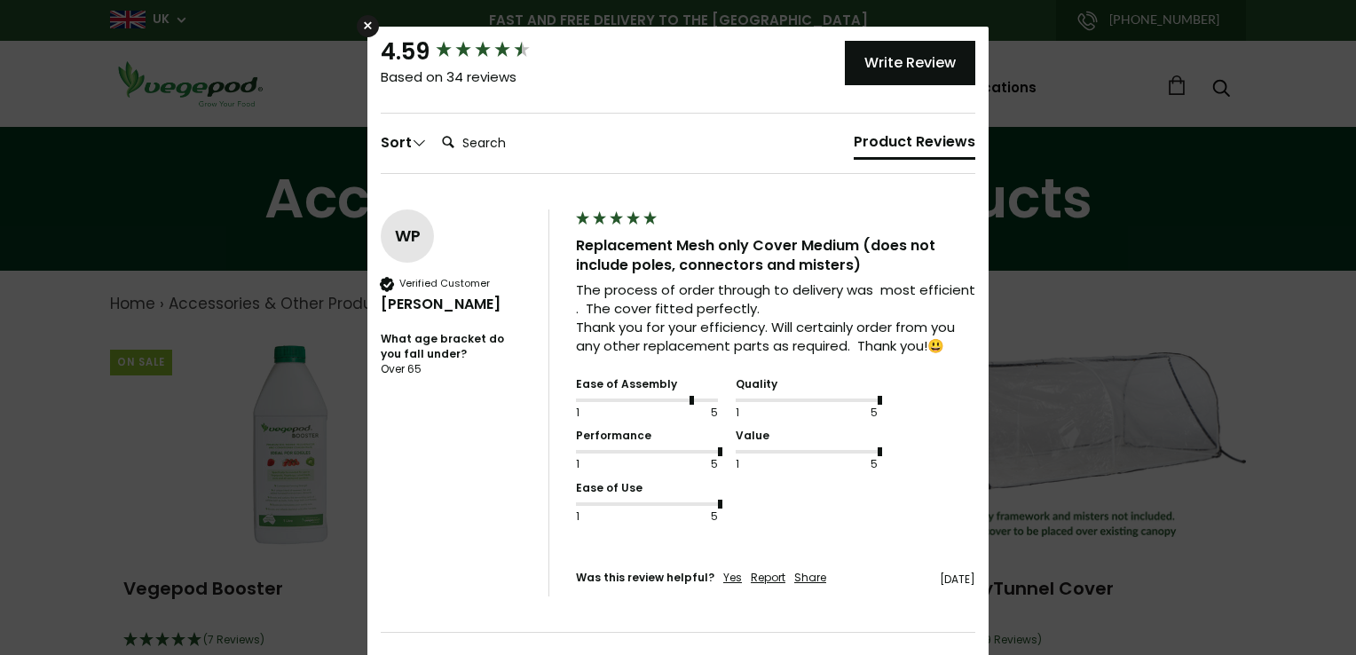
click at [1104, 85] on div "× 4.59 Based on 34 reviews Write Review Colin Vale Sort Clear Filters Order By …" at bounding box center [678, 327] width 1356 height 655
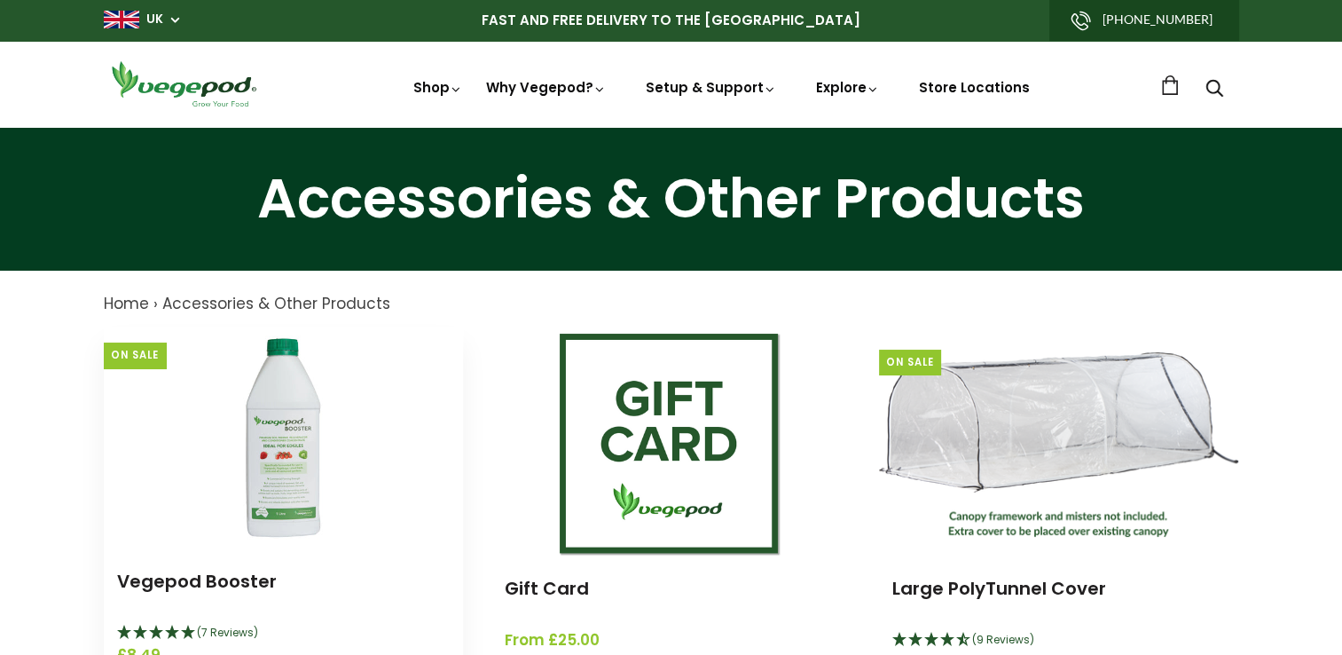
click at [268, 436] on img at bounding box center [283, 437] width 222 height 222
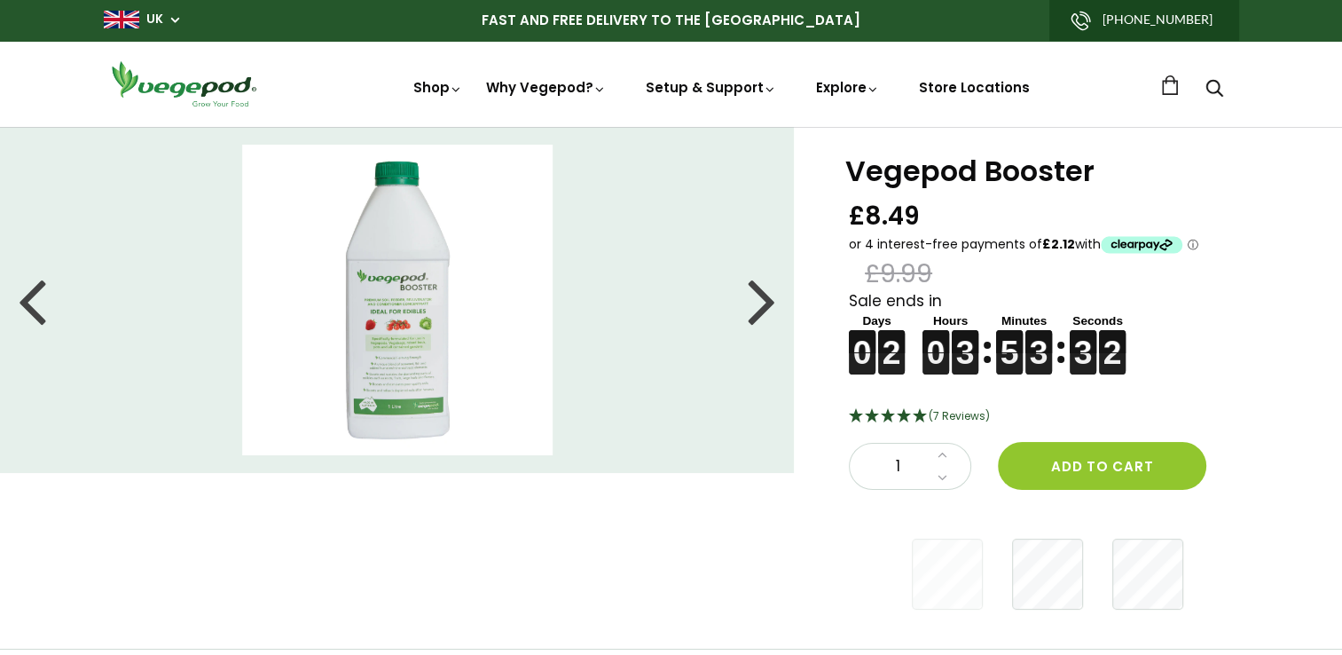
click at [351, 317] on img at bounding box center [397, 300] width 311 height 311
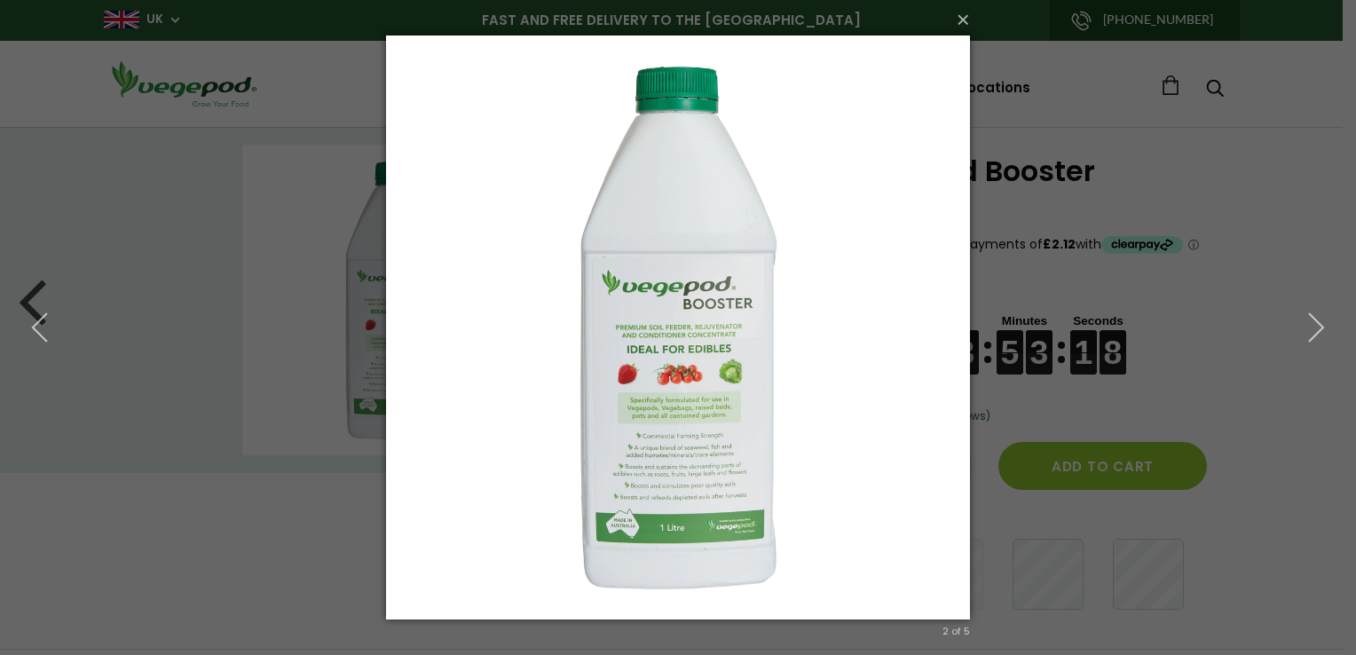
click at [1254, 270] on div "× 2 of 5 Loading..." at bounding box center [678, 327] width 1356 height 655
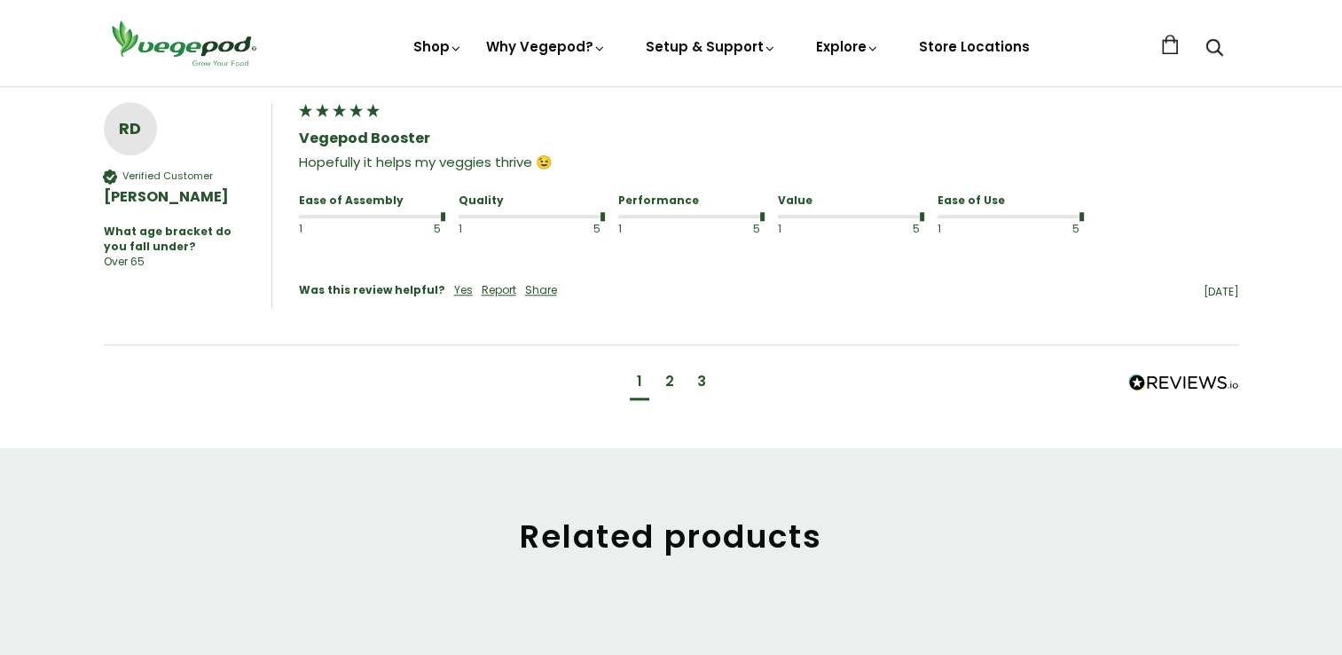
scroll to position [1774, 0]
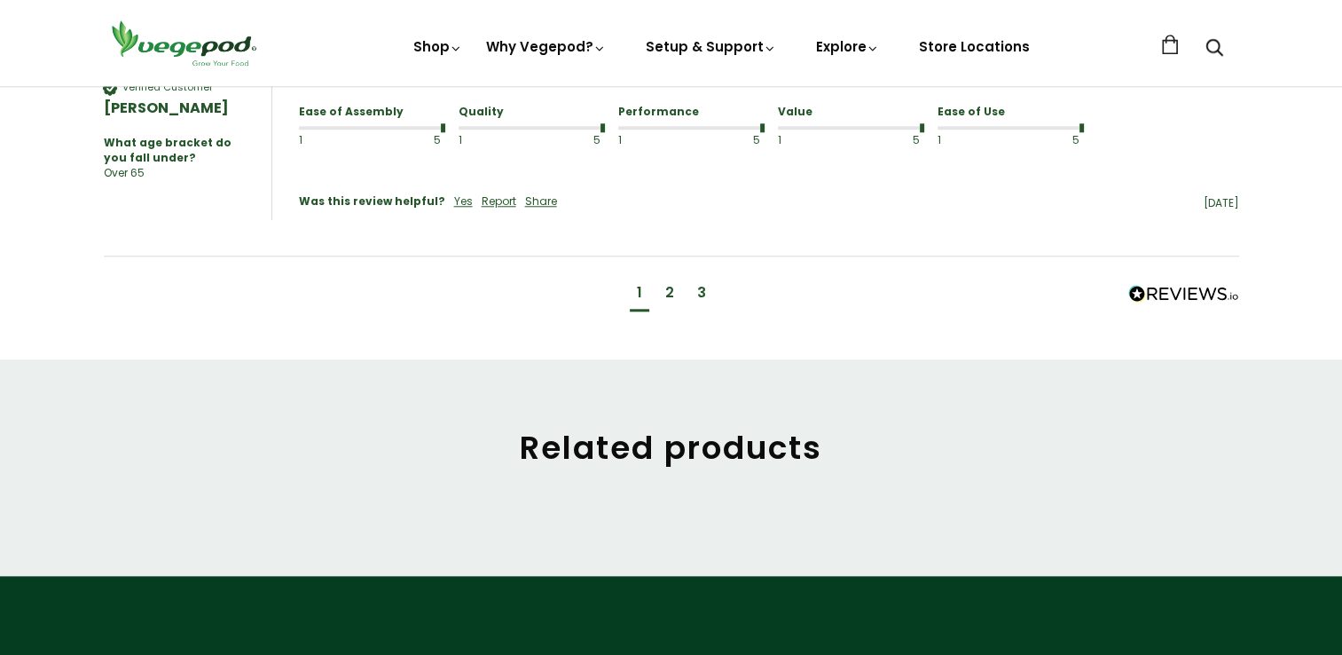
click at [665, 283] on div "2" at bounding box center [669, 293] width 9 height 20
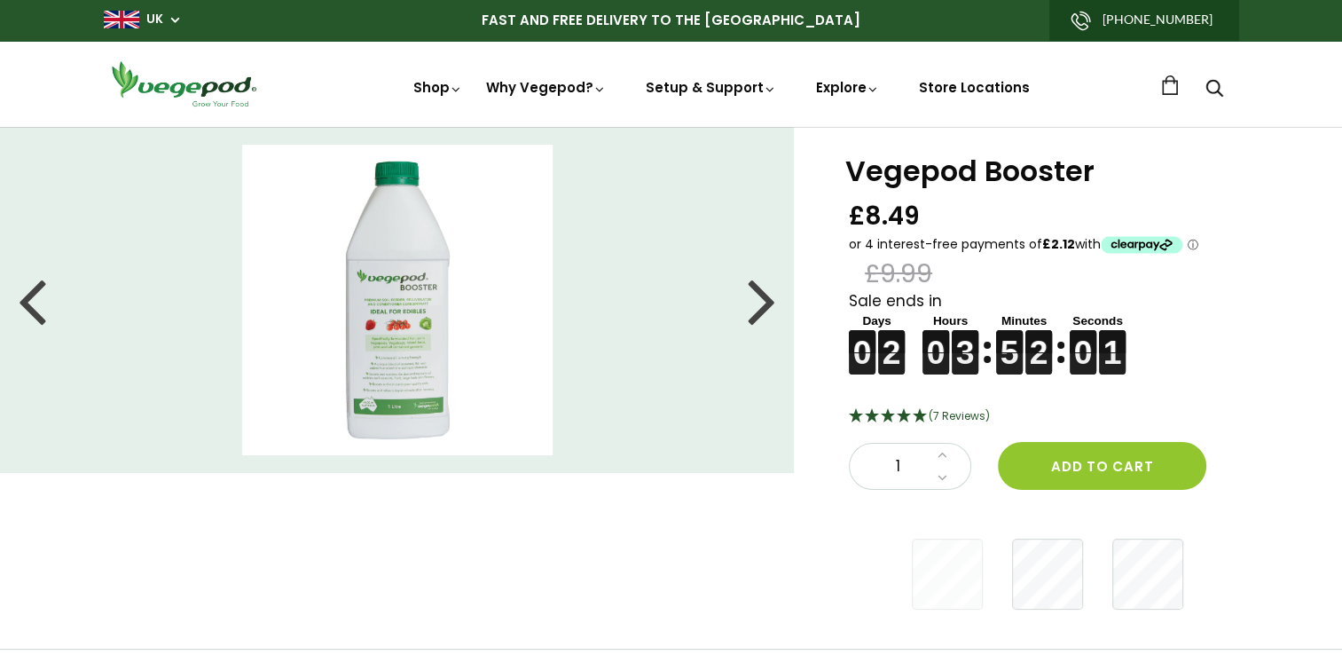
scroll to position [0, 0]
